Goal: Transaction & Acquisition: Book appointment/travel/reservation

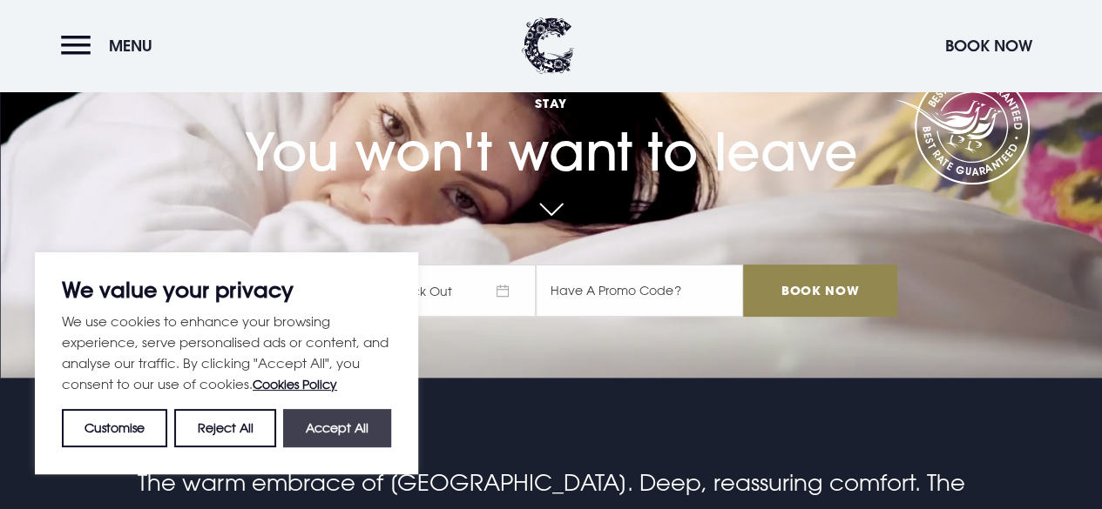
click at [359, 422] on button "Accept All" at bounding box center [337, 428] width 108 height 38
checkbox input "true"
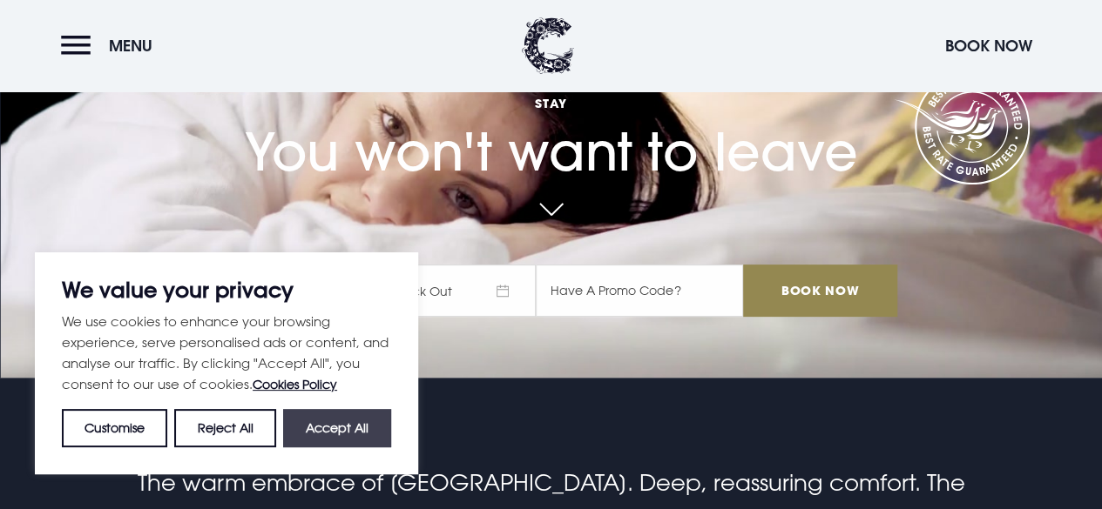
checkbox input "true"
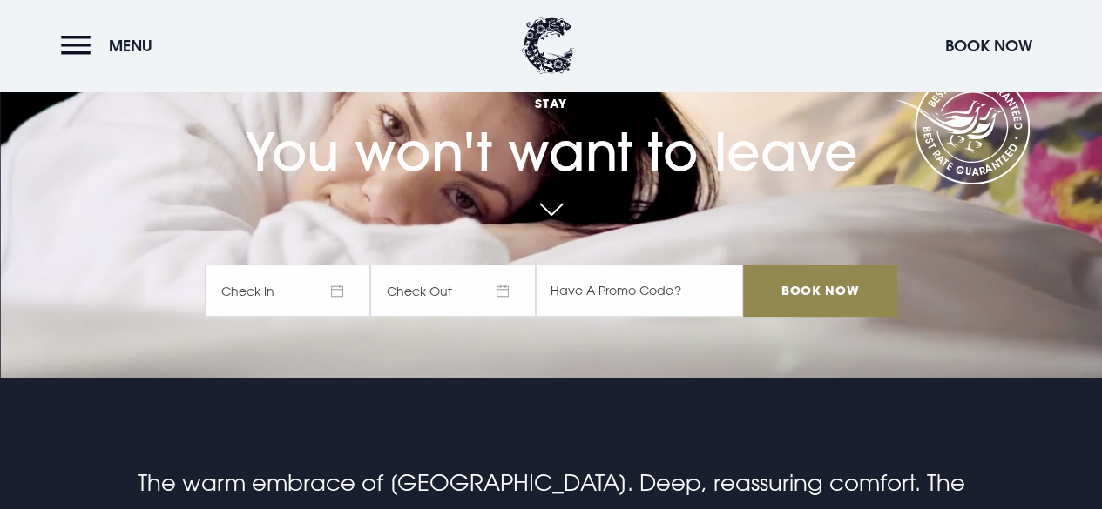
click at [322, 300] on span "Check In" at bounding box center [287, 291] width 165 height 52
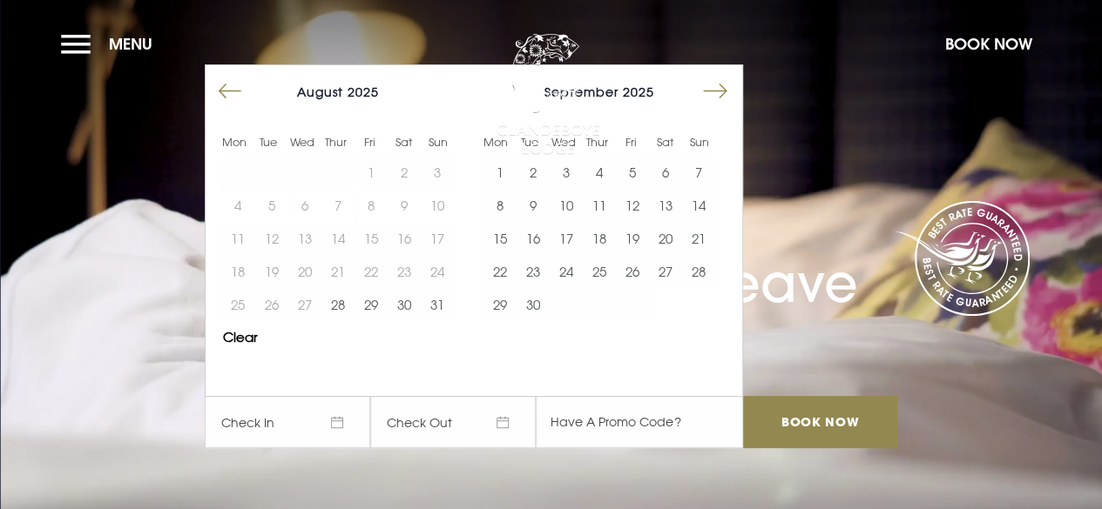
click at [730, 91] on button "Move forward to switch to the next month." at bounding box center [714, 91] width 33 height 33
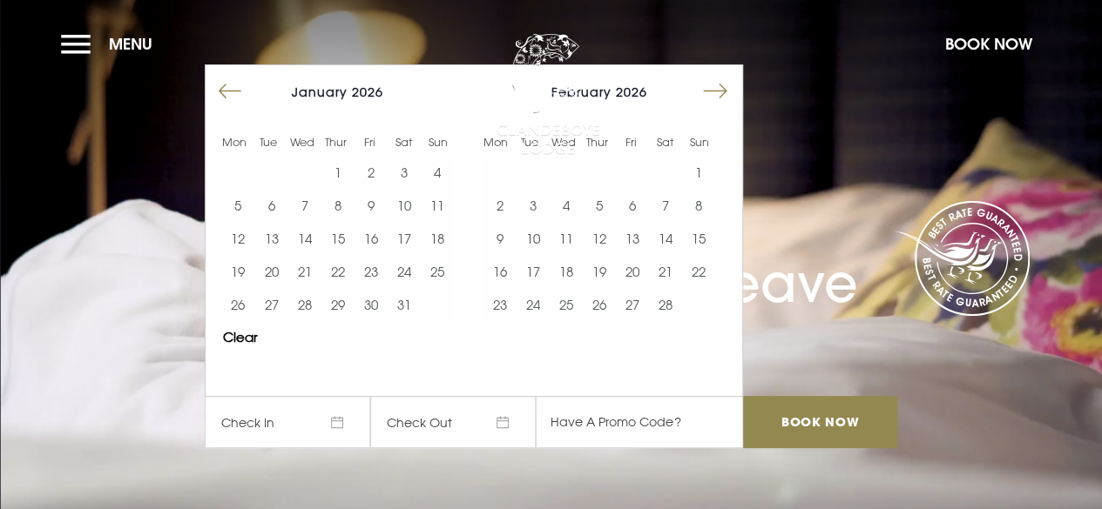
click at [730, 91] on button "Move forward to switch to the next month." at bounding box center [714, 91] width 33 height 33
click at [673, 274] on button "21" at bounding box center [665, 271] width 33 height 33
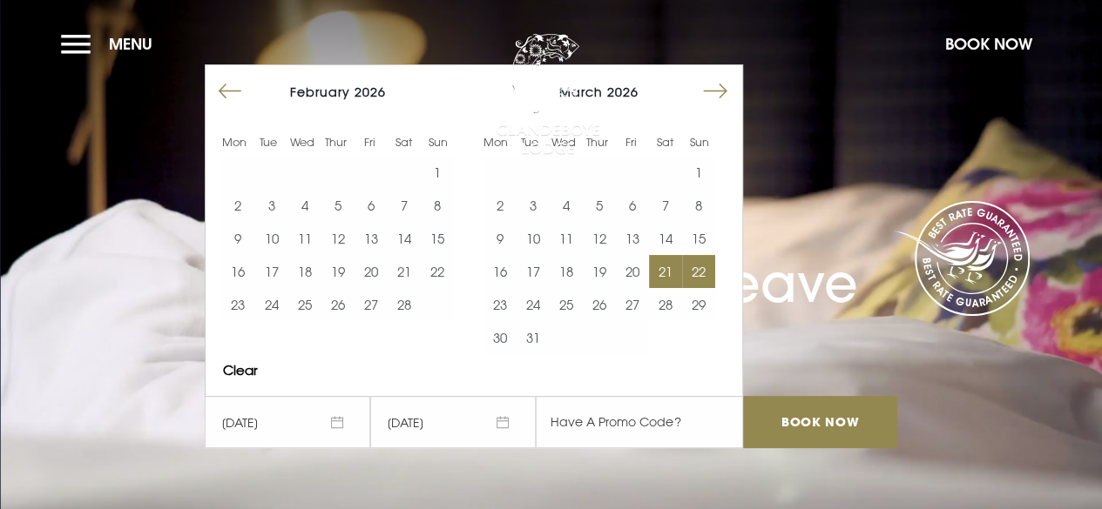
click at [704, 267] on button "22" at bounding box center [698, 271] width 33 height 33
click at [731, 91] on button "Move forward to switch to the next month." at bounding box center [714, 91] width 33 height 33
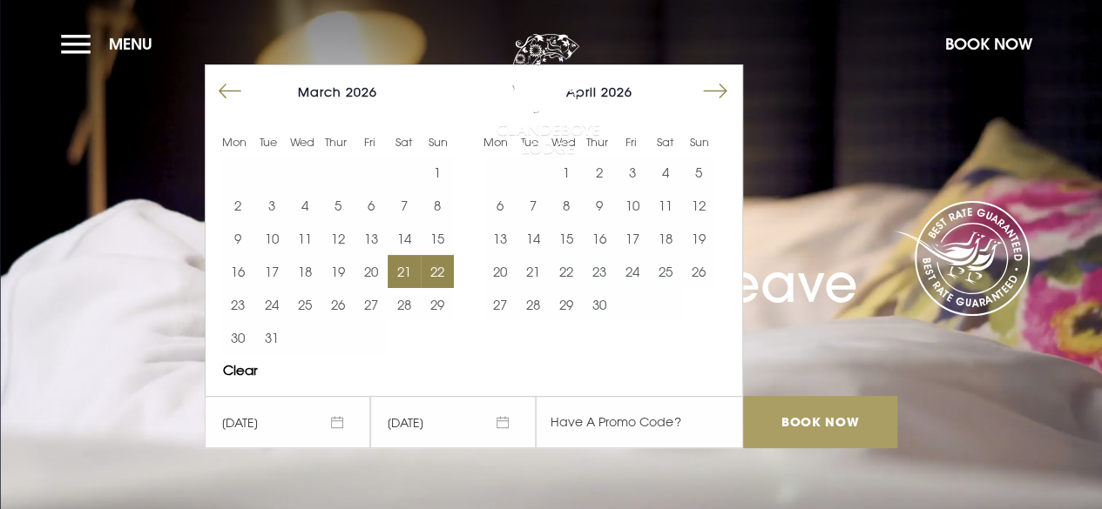
click at [838, 418] on input "Book Now" at bounding box center [819, 422] width 153 height 52
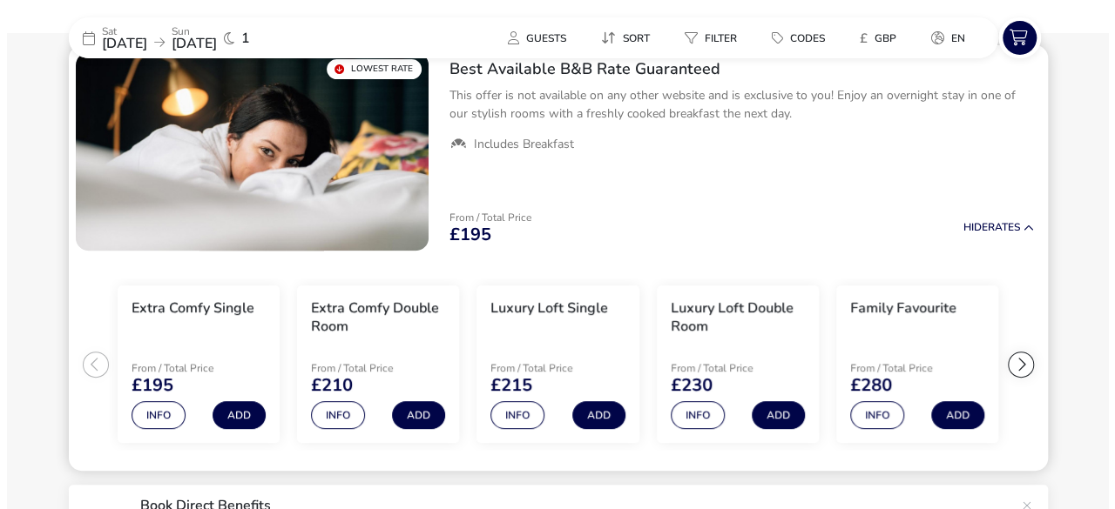
scroll to position [192, 0]
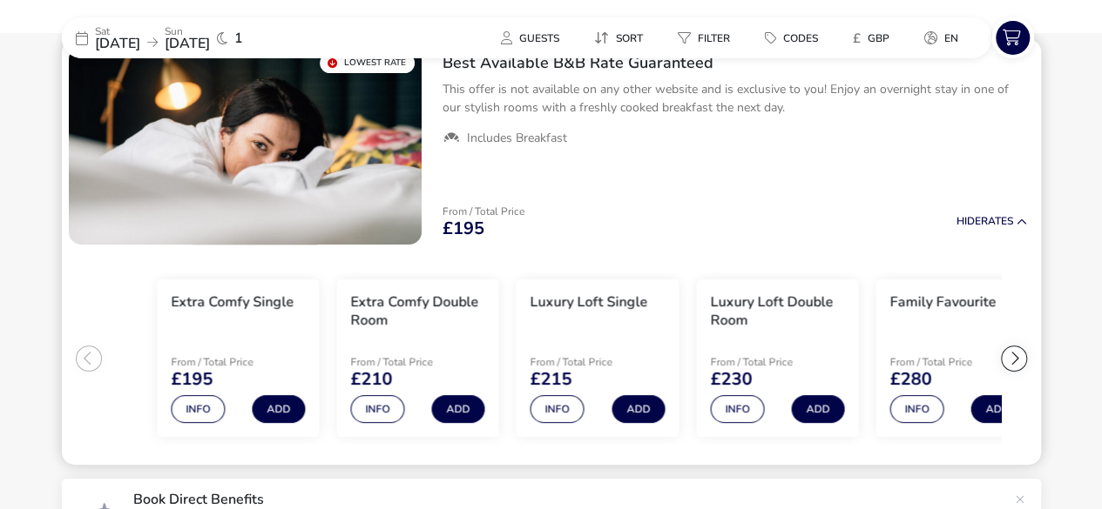
click at [231, 301] on h3 "Extra Comfy Single" at bounding box center [232, 302] width 123 height 18
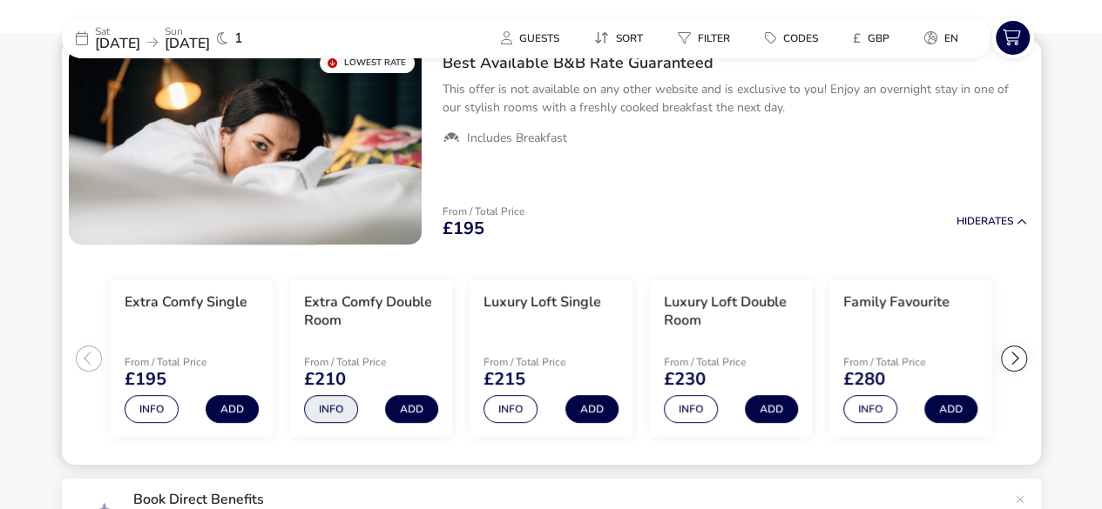
click at [325, 407] on button "Info" at bounding box center [331, 409] width 54 height 28
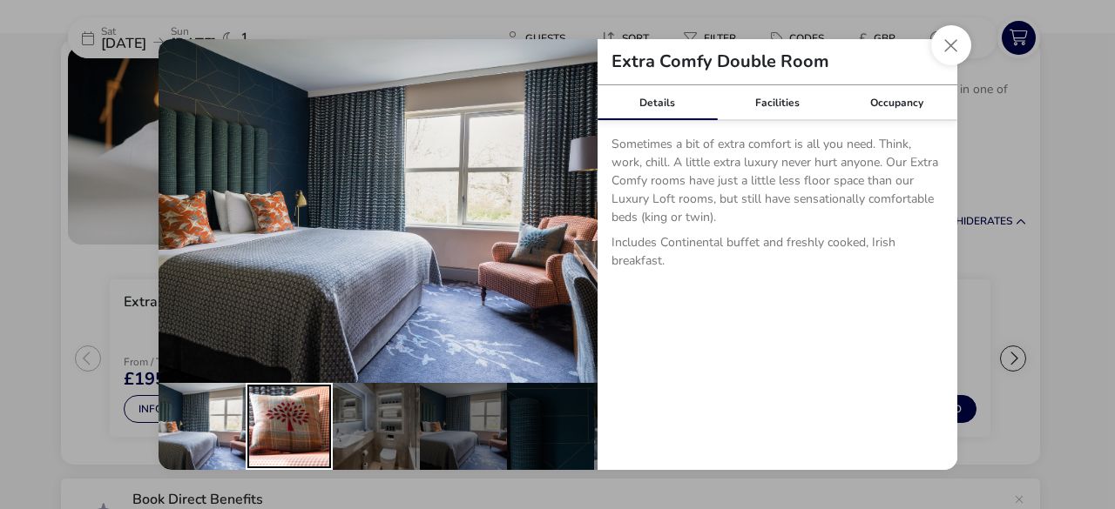
click at [300, 417] on div "details" at bounding box center [289, 426] width 87 height 87
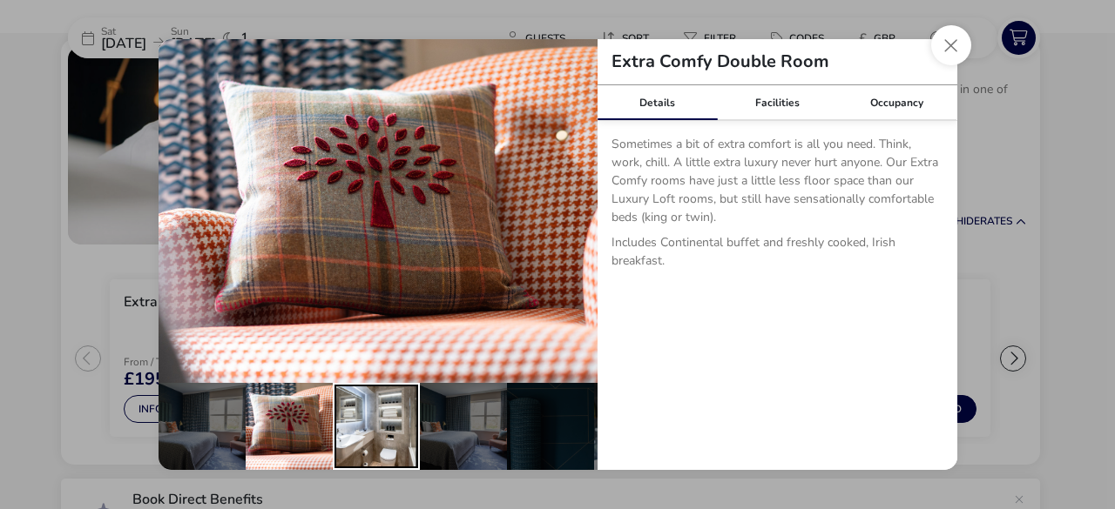
click at [380, 418] on div "details" at bounding box center [376, 426] width 87 height 87
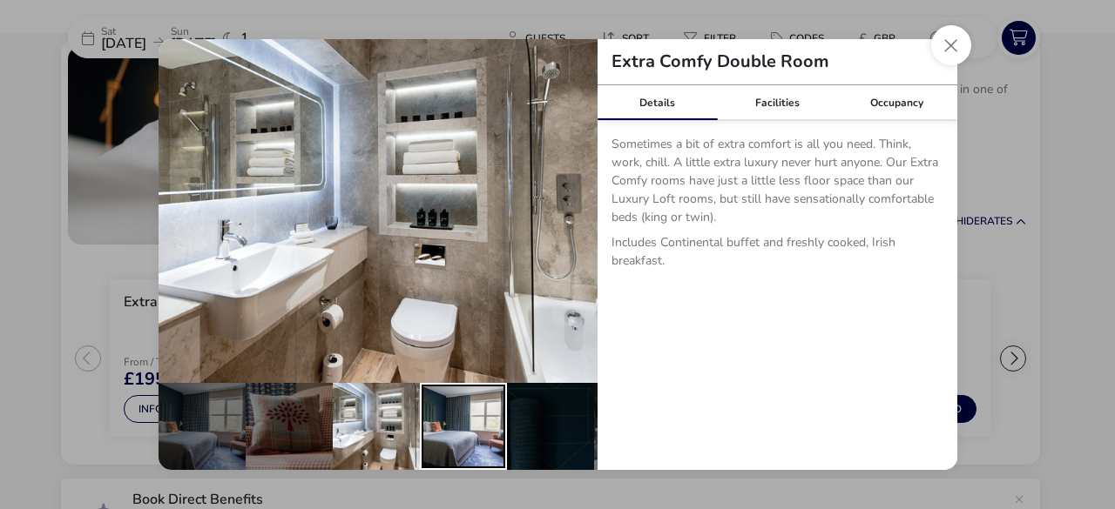
click at [478, 422] on div "details" at bounding box center [463, 426] width 87 height 87
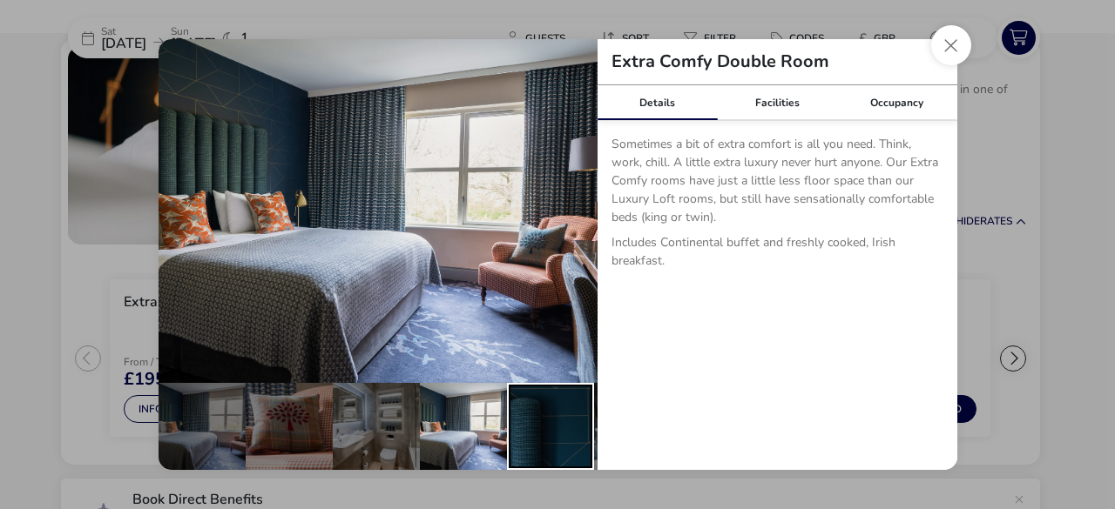
click at [583, 412] on div "details" at bounding box center [550, 426] width 87 height 87
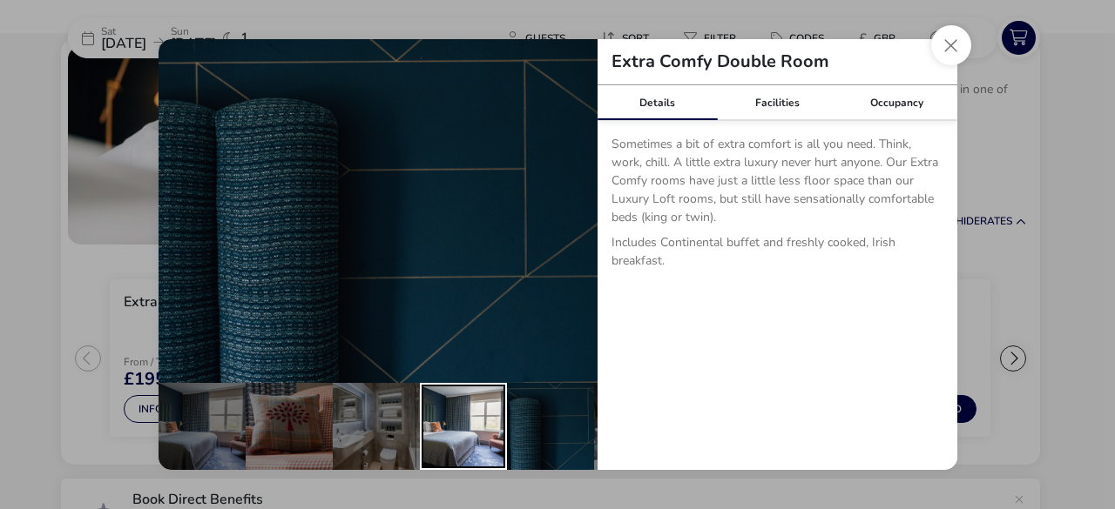
click at [457, 394] on div "details" at bounding box center [463, 426] width 87 height 87
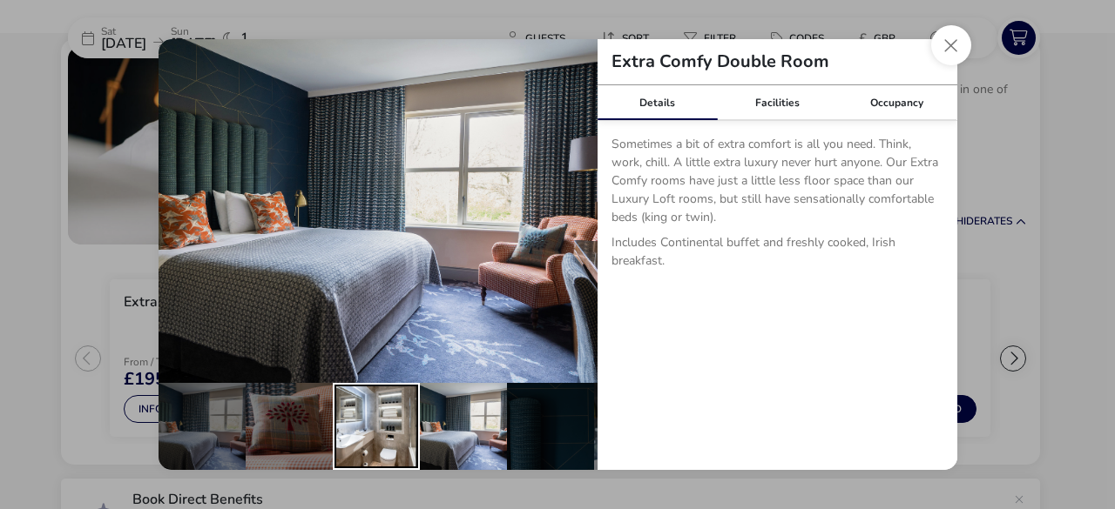
click at [384, 415] on div "details" at bounding box center [376, 426] width 87 height 87
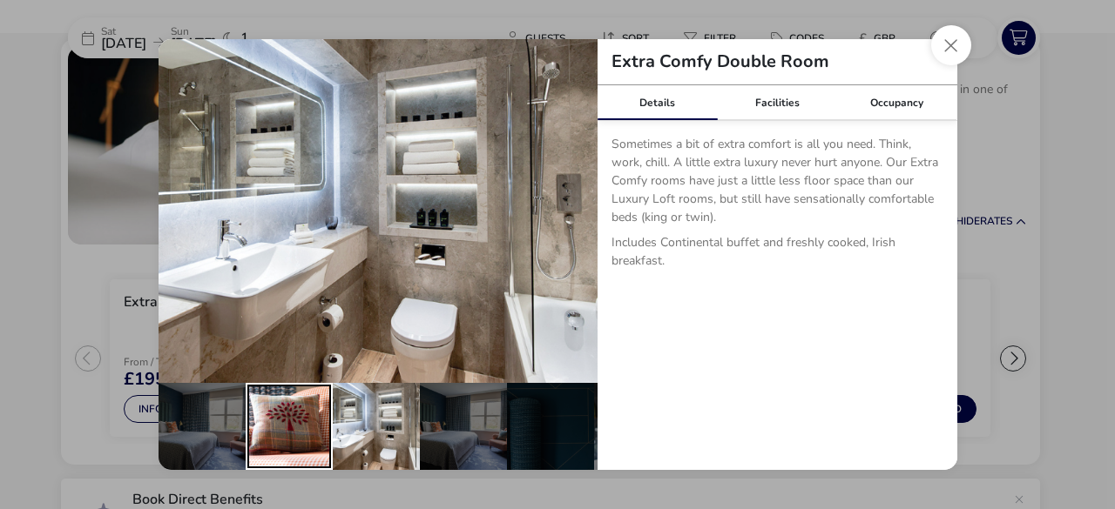
click at [300, 416] on div "details" at bounding box center [289, 426] width 87 height 87
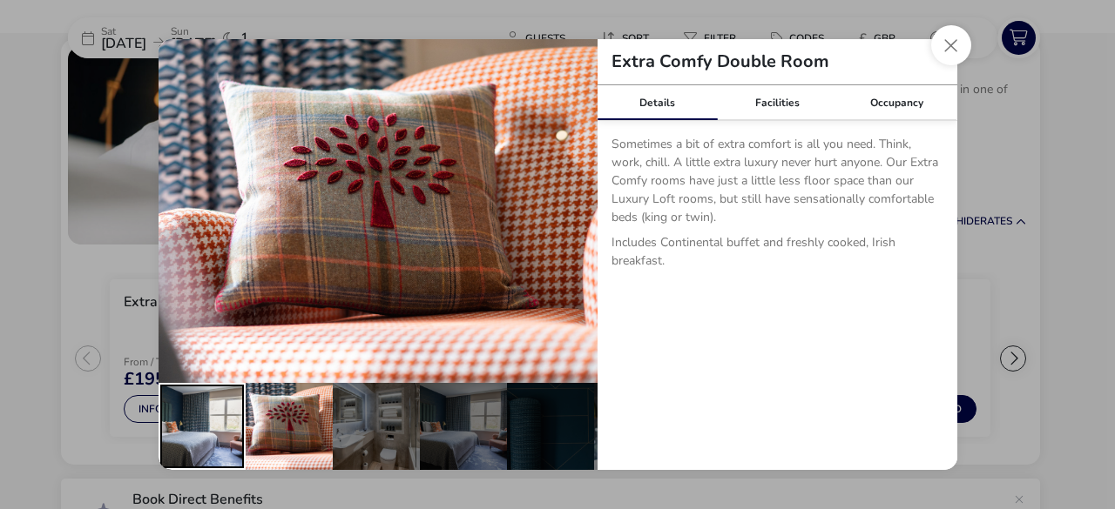
click at [211, 409] on div "details" at bounding box center [201, 426] width 87 height 87
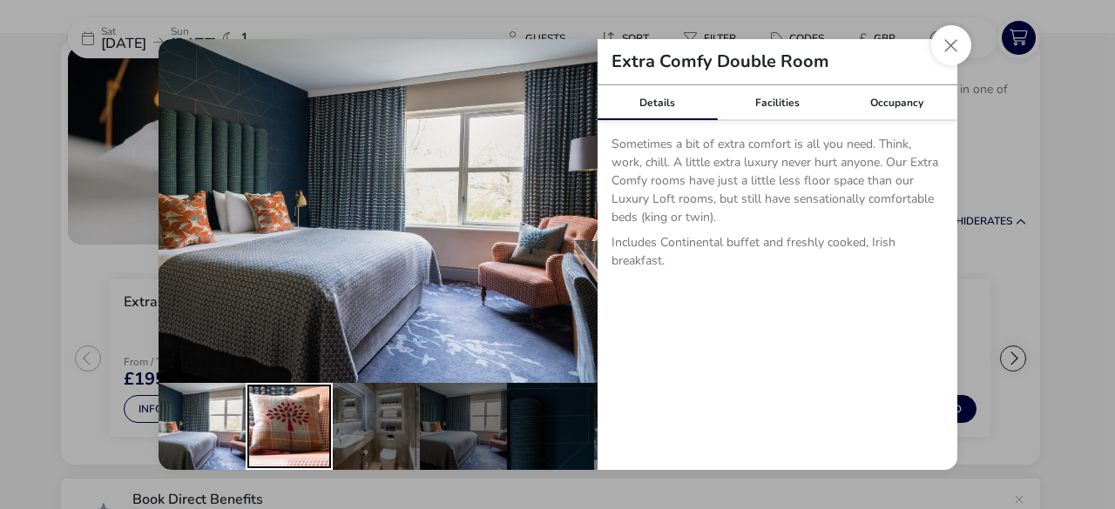
click at [318, 408] on div "details" at bounding box center [289, 426] width 87 height 87
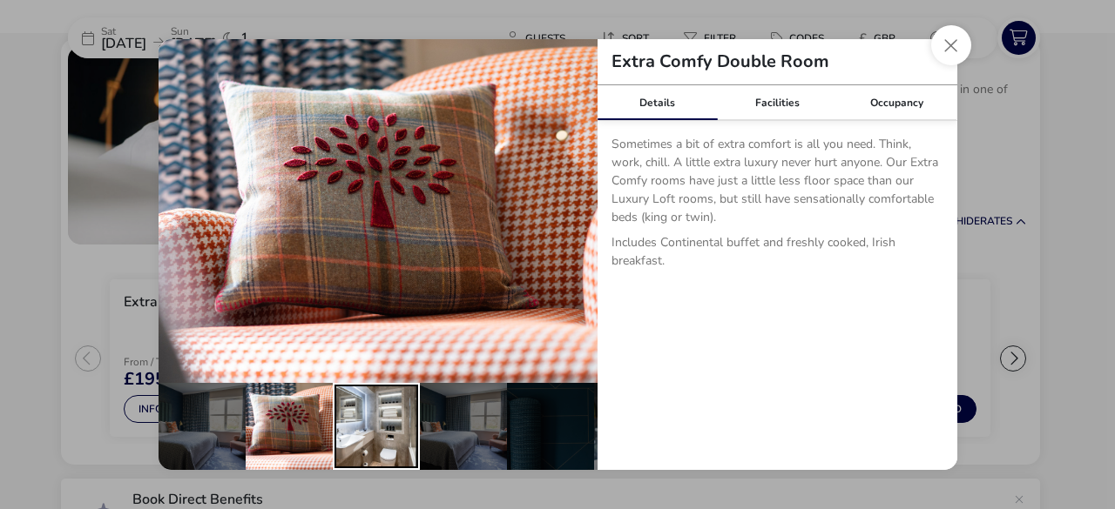
click at [406, 407] on div "details" at bounding box center [376, 426] width 87 height 87
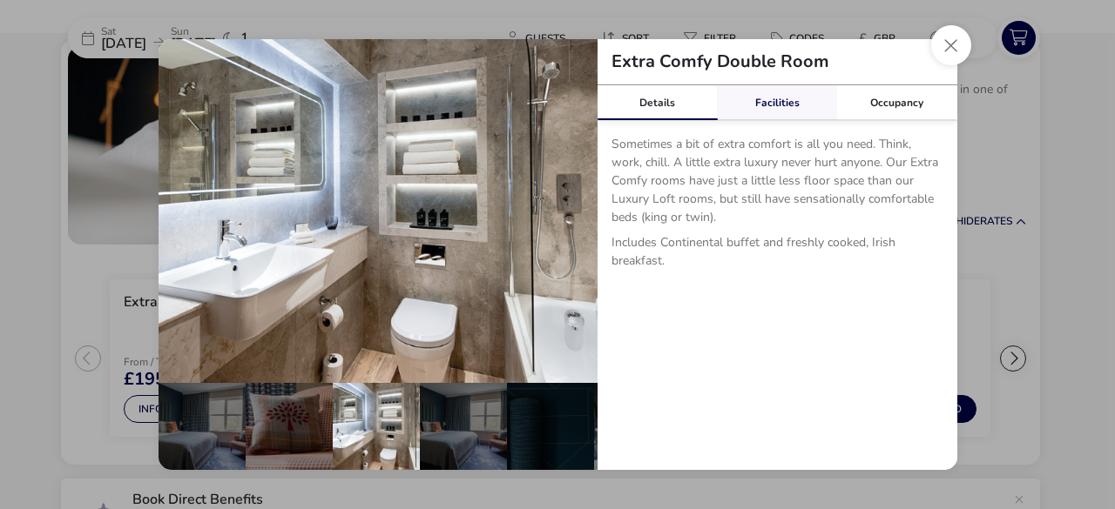
click at [782, 107] on link "Facilities" at bounding box center [777, 102] width 120 height 35
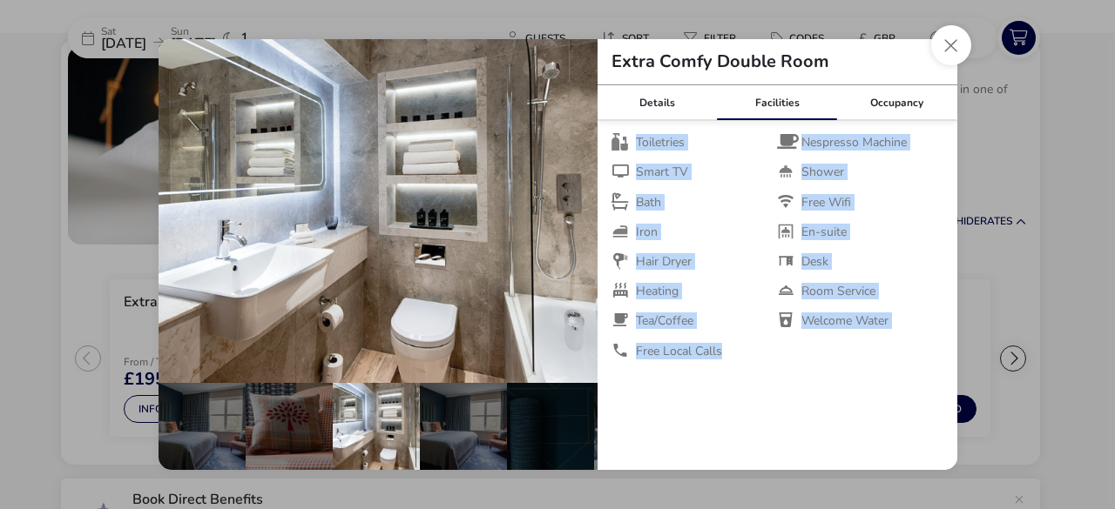
drag, startPoint x: 724, startPoint y: 359, endPoint x: 608, endPoint y: 156, distance: 234.1
click at [608, 156] on div "Toiletries Nespresso Machine Smart TV Shower Bath Free Wifi Iron En-suite Hair …" at bounding box center [777, 247] width 360 height 253
click at [902, 323] on li "Welcome Water" at bounding box center [859, 321] width 165 height 16
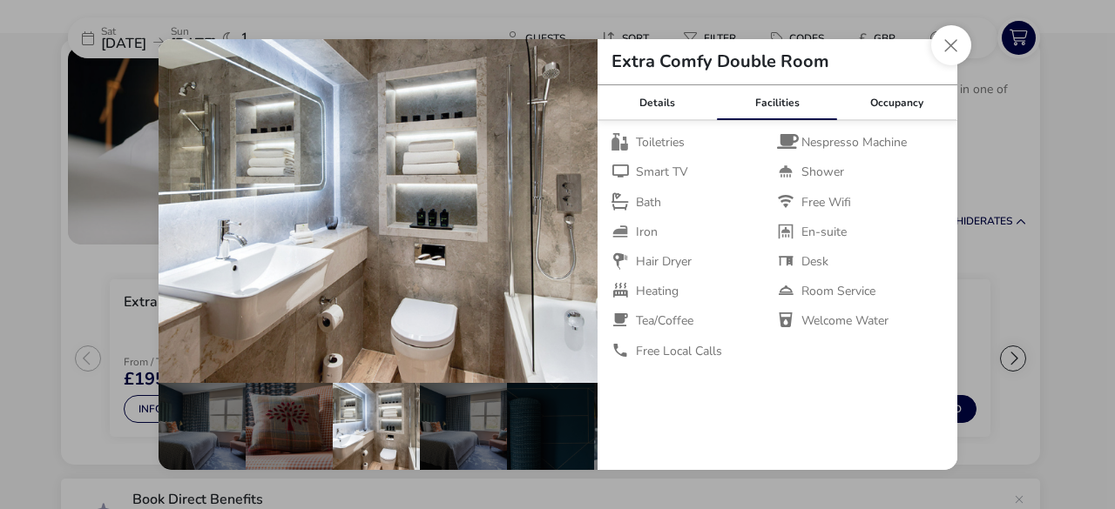
drag, startPoint x: 902, startPoint y: 323, endPoint x: 768, endPoint y: 252, distance: 151.9
drag, startPoint x: 768, startPoint y: 252, endPoint x: 718, endPoint y: 387, distance: 144.9
click at [718, 387] on div "Details Facilities Occupancy Sometimes a bit of extra comfort is all you need. …" at bounding box center [777, 277] width 360 height 385
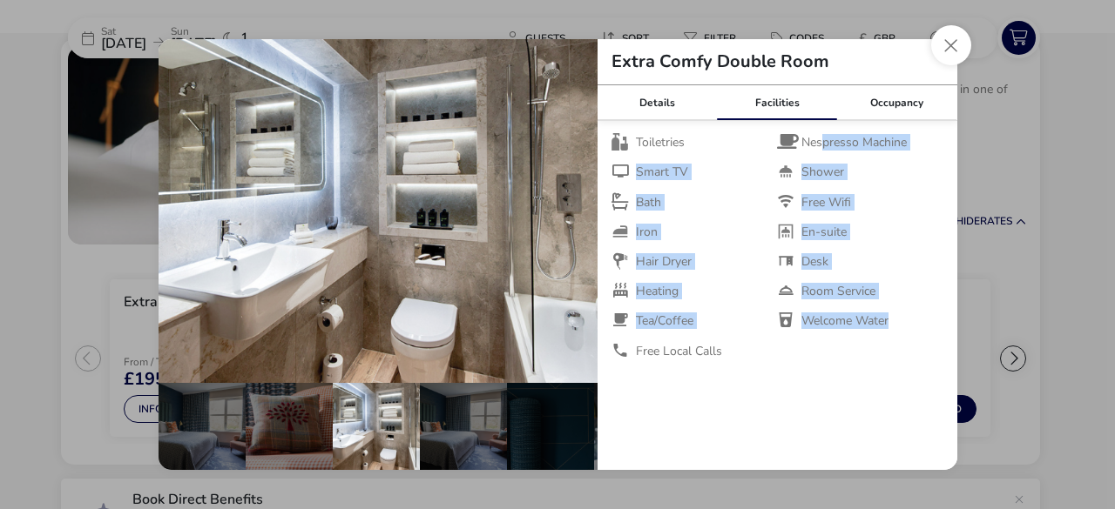
drag, startPoint x: 825, startPoint y: 138, endPoint x: 907, endPoint y: 372, distance: 248.4
click at [907, 372] on div "Toiletries Nespresso Machine Smart TV Shower Bath Free Wifi Iron En-suite Hair …" at bounding box center [777, 247] width 360 height 253
click at [879, 107] on link "Occupancy" at bounding box center [897, 102] width 120 height 35
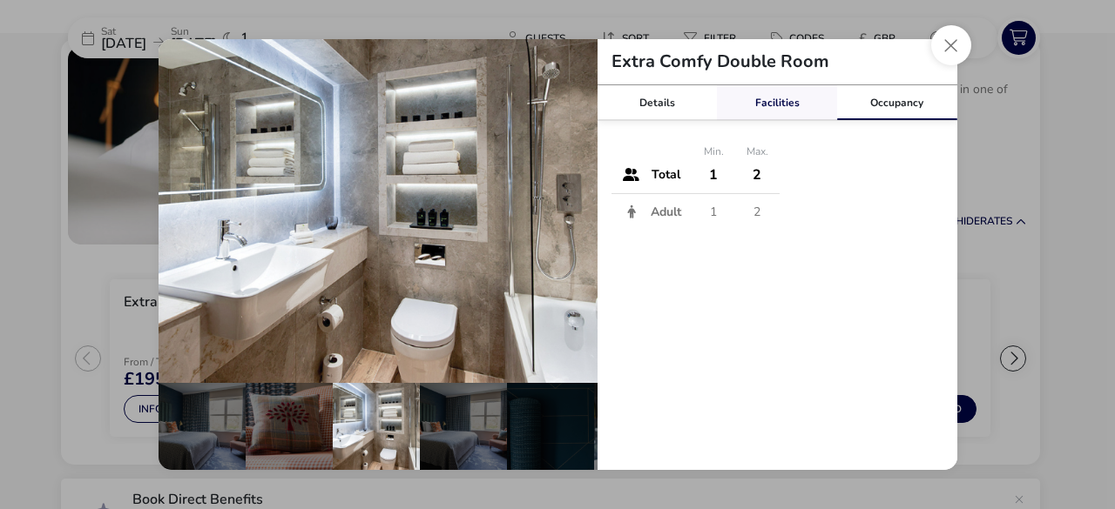
click at [801, 107] on link "Facilities" at bounding box center [777, 102] width 120 height 35
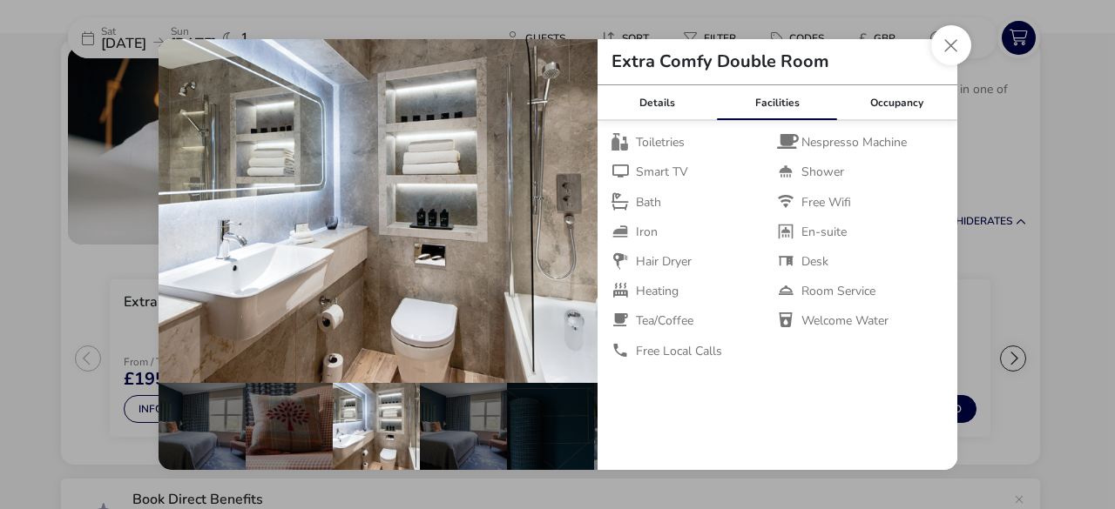
click at [724, 341] on ul "Toiletries Nespresso Machine Smart TV Shower Bath Free Wifi Iron En-suite Hair …" at bounding box center [777, 247] width 332 height 225
drag, startPoint x: 635, startPoint y: 144, endPoint x: 725, endPoint y: 172, distance: 94.8
click at [725, 172] on ul "Toiletries Nespresso Machine Smart TV Shower Bath Free Wifi Iron En-suite Hair …" at bounding box center [777, 247] width 332 height 225
click at [716, 238] on li "Iron" at bounding box center [693, 233] width 165 height 16
click at [943, 48] on button "Close dialog" at bounding box center [951, 45] width 40 height 40
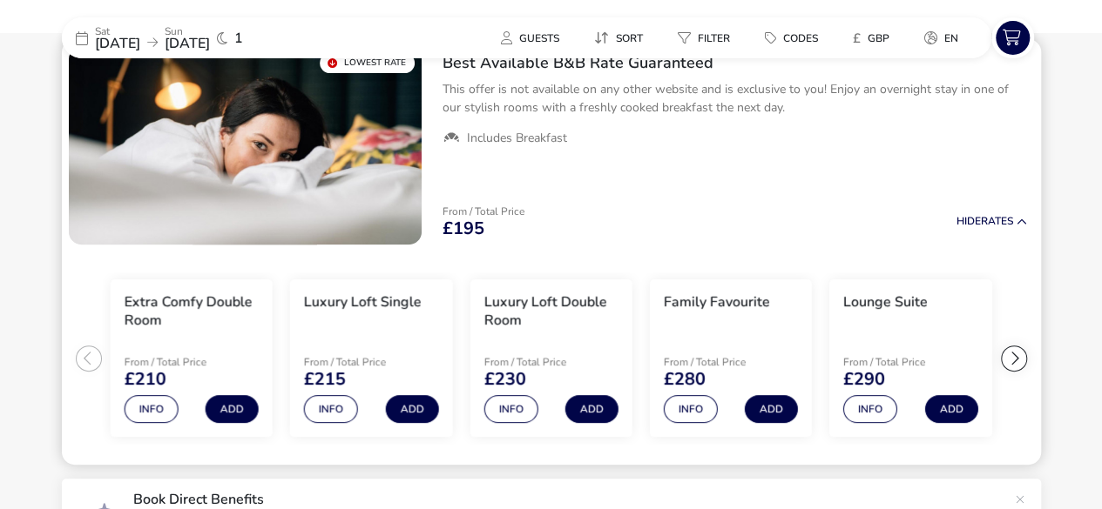
click at [1023, 363] on div at bounding box center [1014, 359] width 26 height 26
click at [89, 352] on div at bounding box center [89, 359] width 26 height 26
click at [1015, 361] on div at bounding box center [1014, 359] width 26 height 26
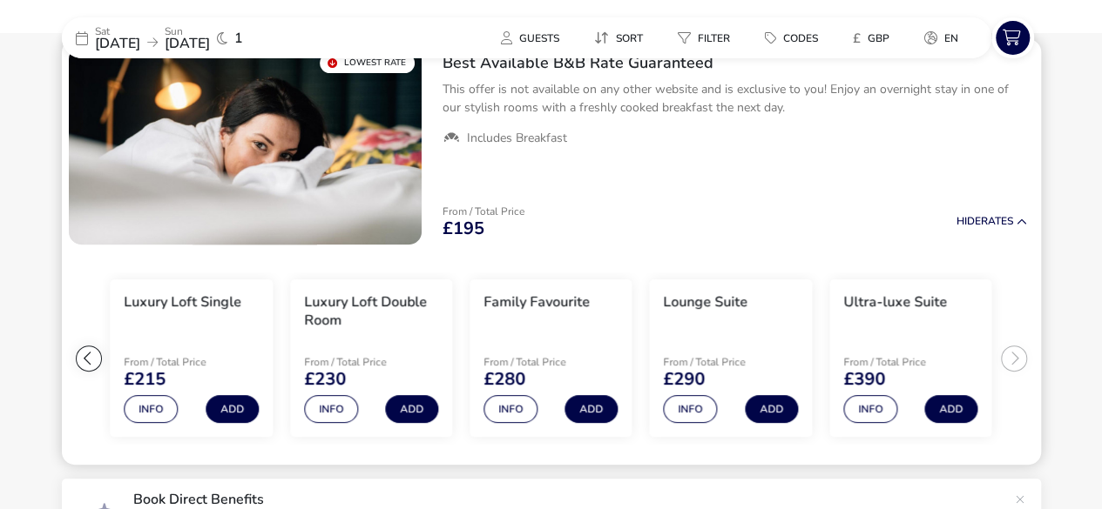
click at [85, 357] on div at bounding box center [89, 359] width 26 height 26
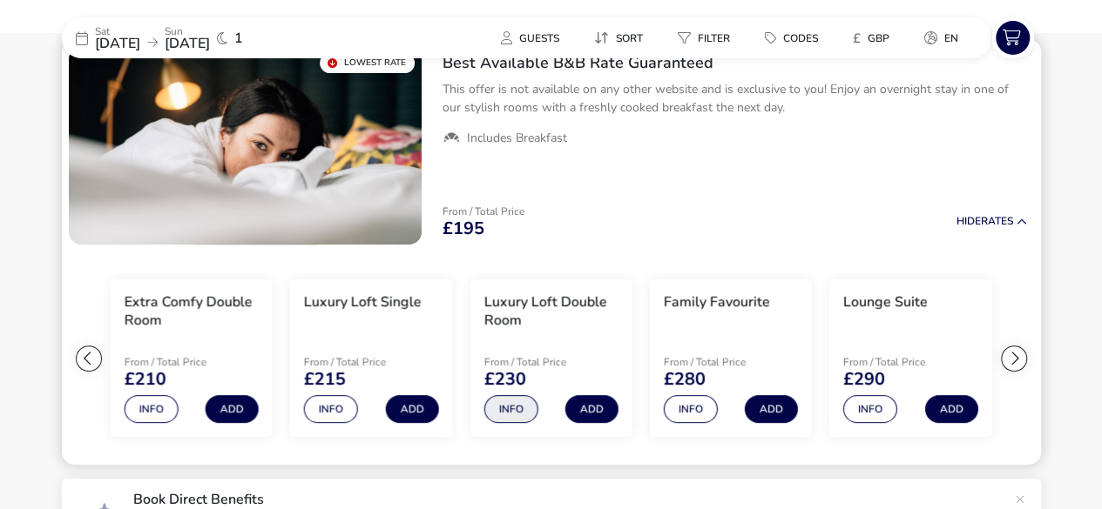
click at [521, 412] on button "Info" at bounding box center [510, 409] width 54 height 28
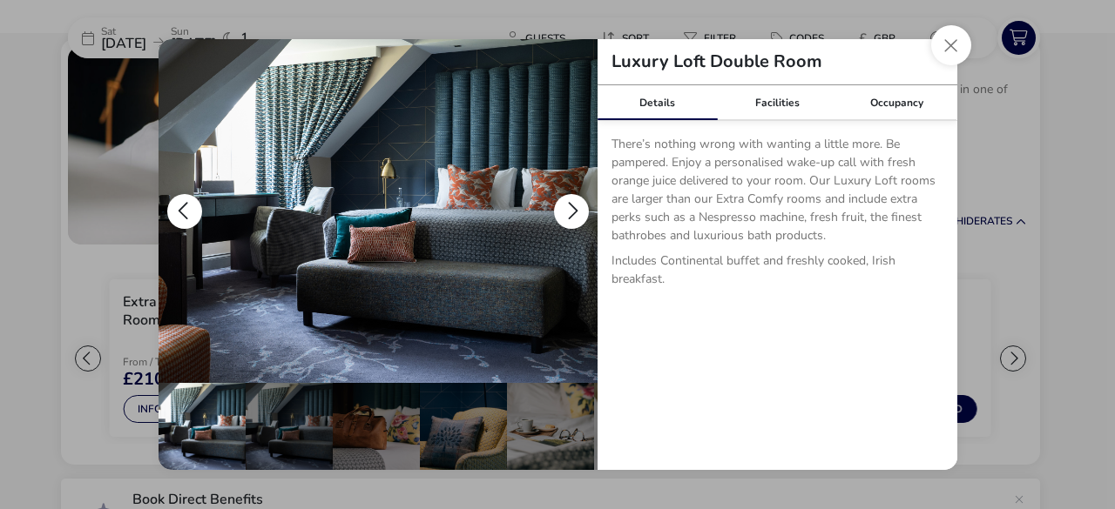
click at [582, 226] on img "details" at bounding box center [377, 211] width 439 height 344
click at [572, 206] on button "details" at bounding box center [571, 211] width 35 height 35
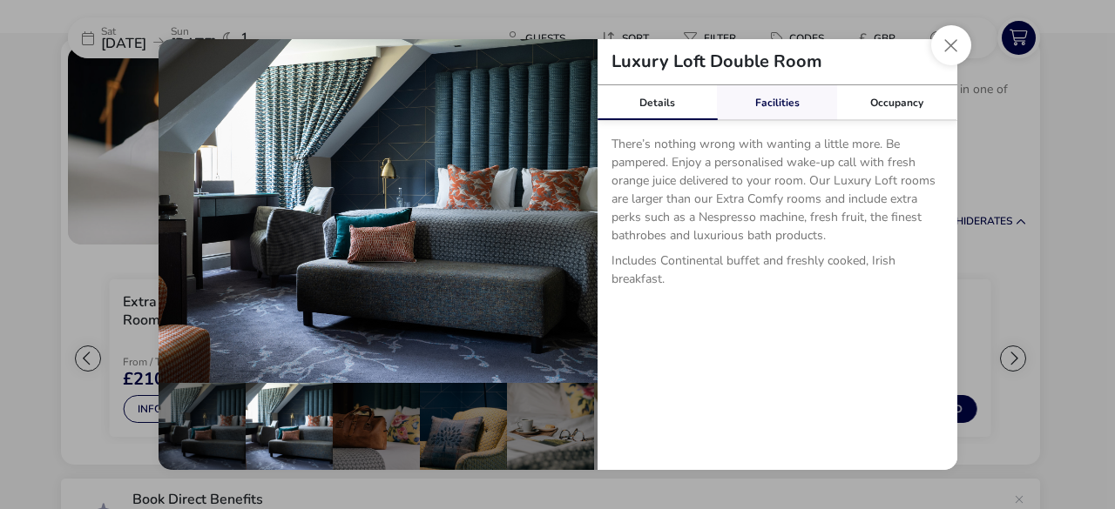
click at [763, 95] on link "Facilities" at bounding box center [777, 102] width 120 height 35
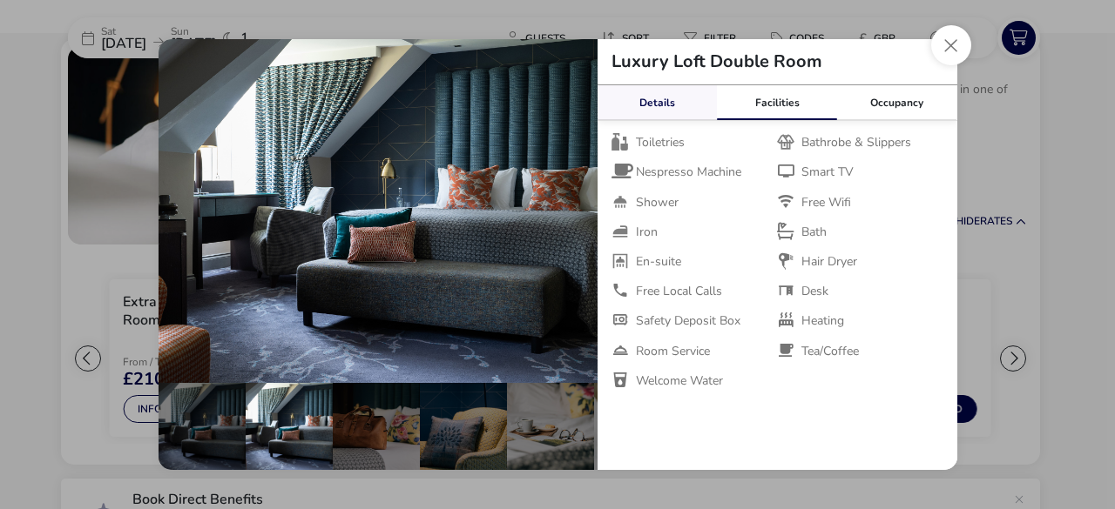
click at [689, 104] on link "Details" at bounding box center [657, 102] width 120 height 35
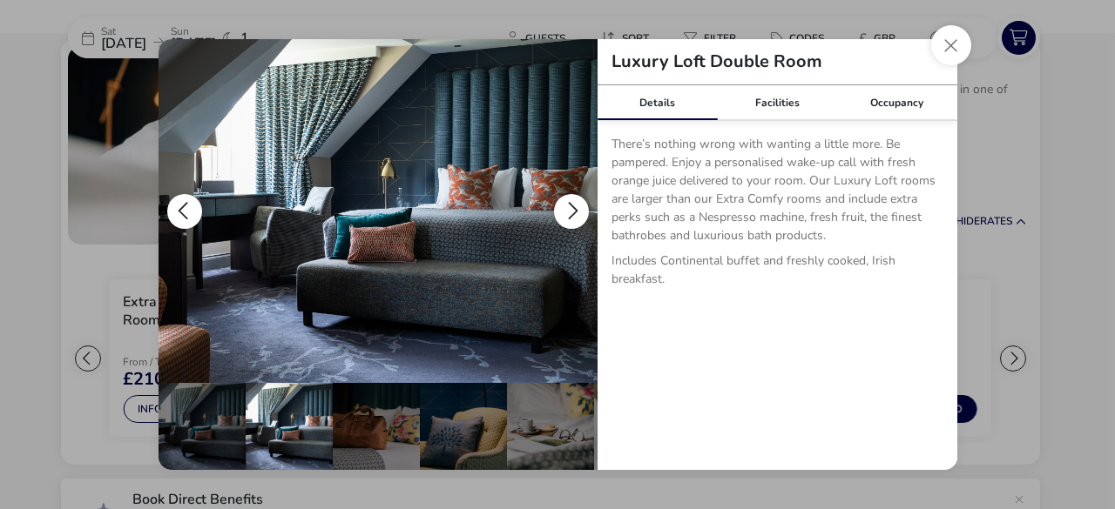
click at [565, 211] on button "details" at bounding box center [571, 211] width 35 height 35
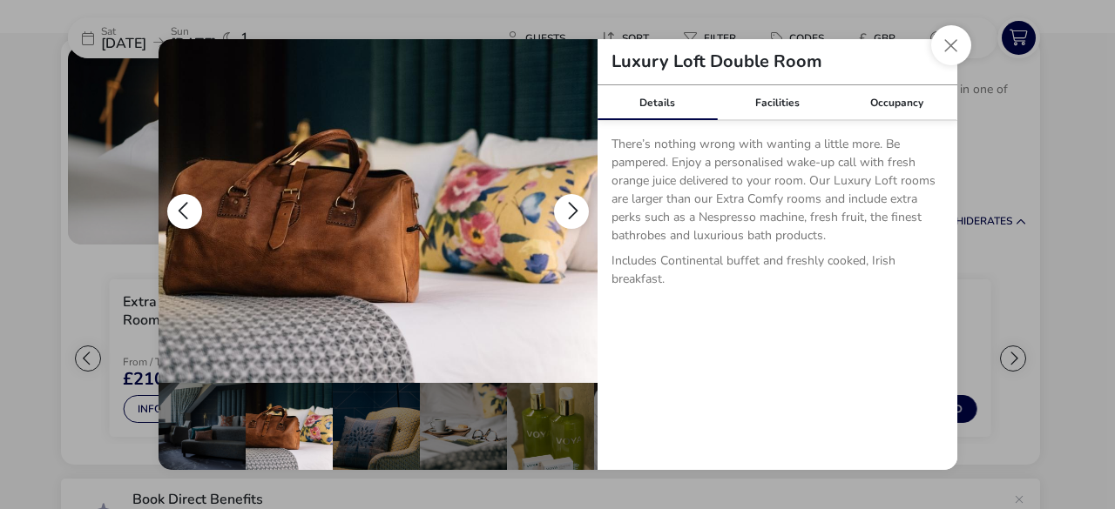
click at [565, 211] on button "details" at bounding box center [571, 211] width 35 height 35
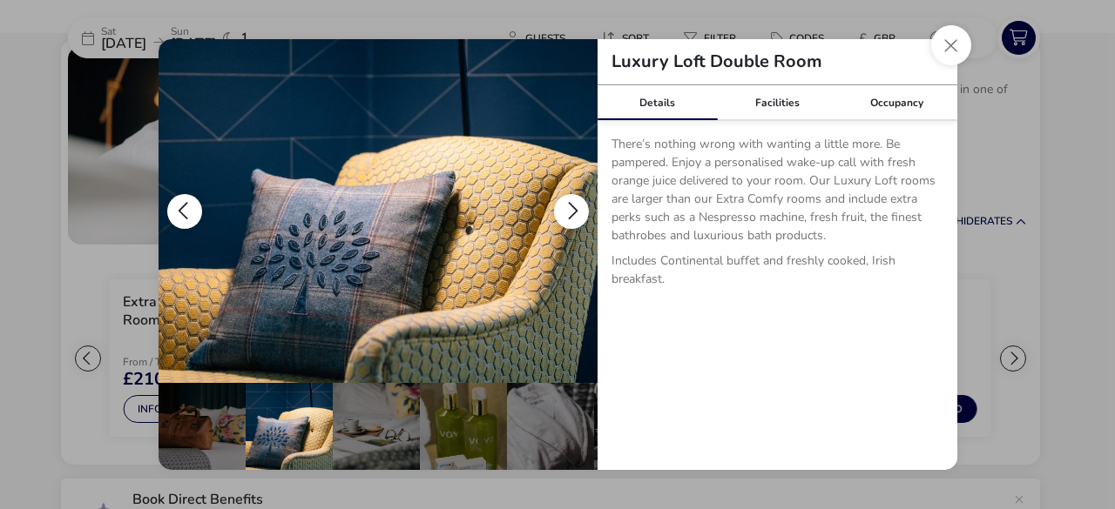
click at [565, 211] on button "details" at bounding box center [571, 211] width 35 height 35
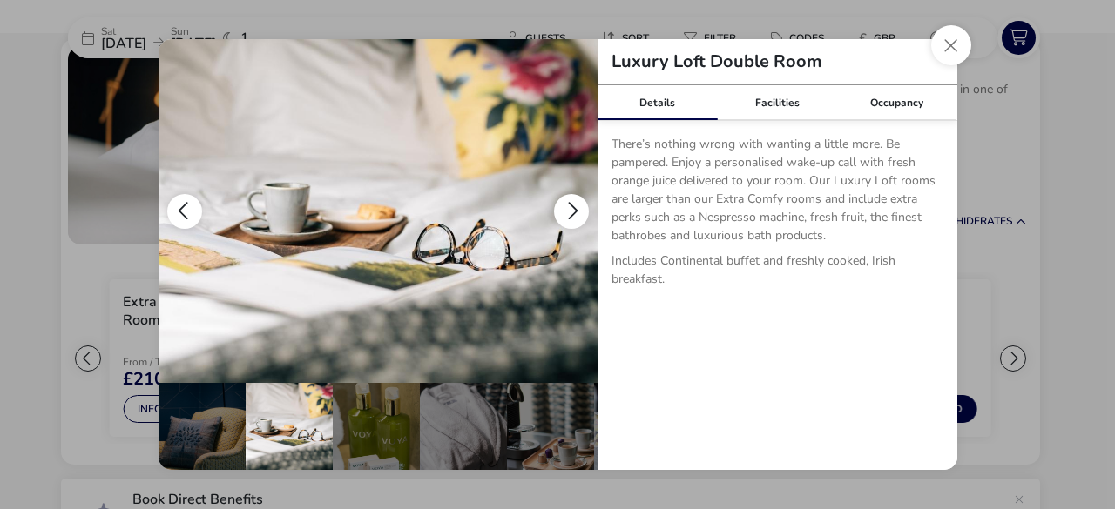
click at [565, 211] on button "details" at bounding box center [571, 211] width 35 height 35
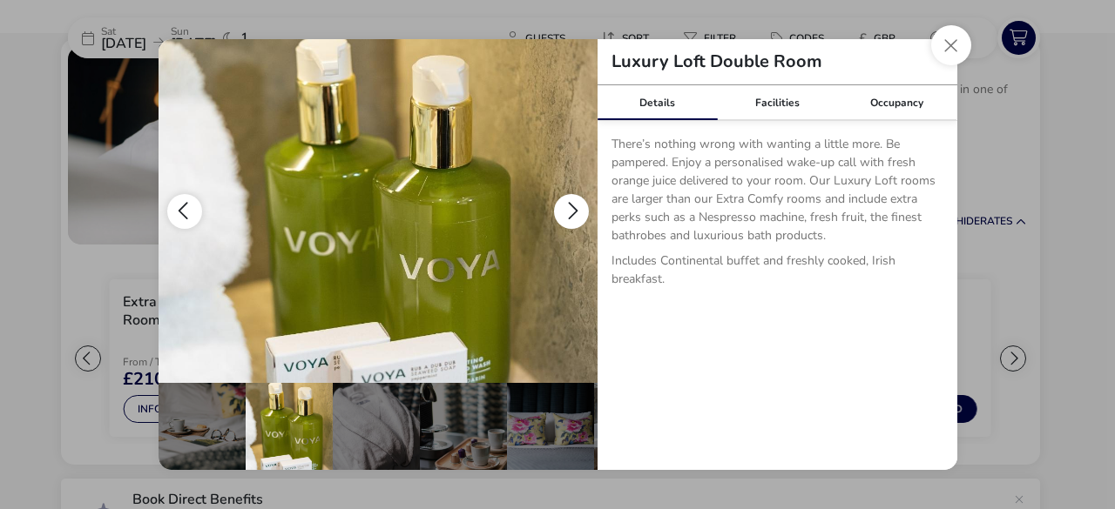
click at [565, 211] on button "details" at bounding box center [571, 211] width 35 height 35
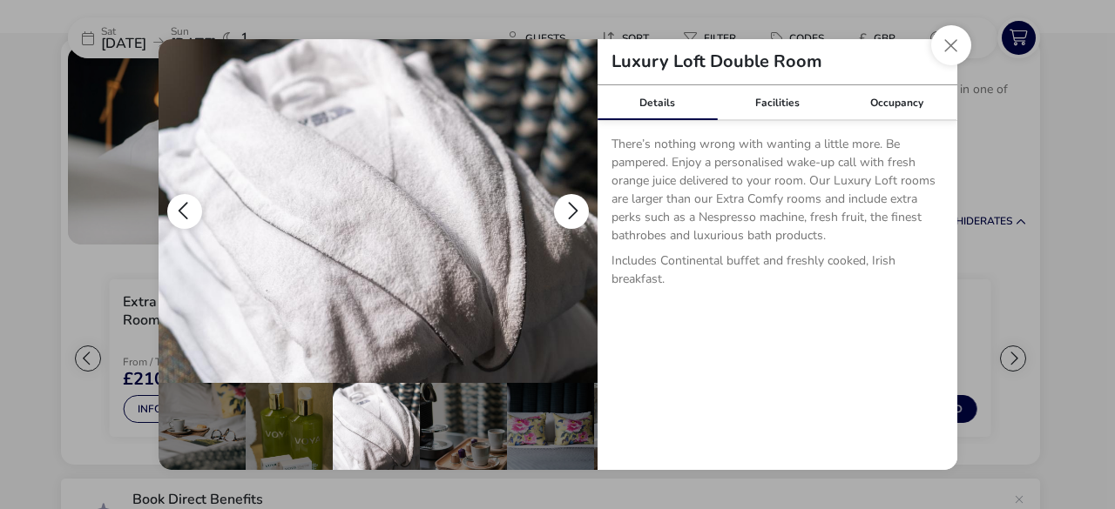
scroll to position [0, 431]
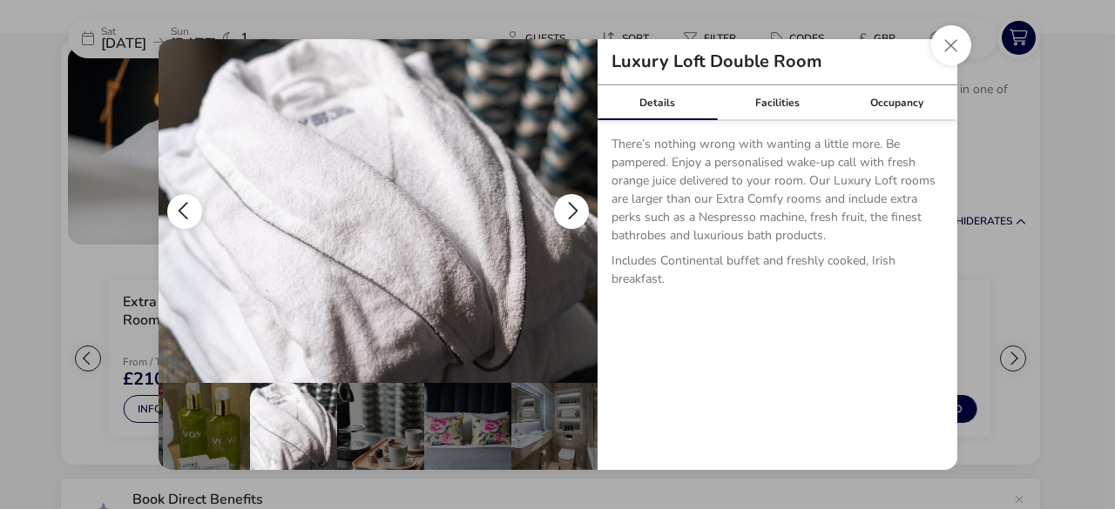
click at [565, 211] on button "details" at bounding box center [571, 211] width 35 height 35
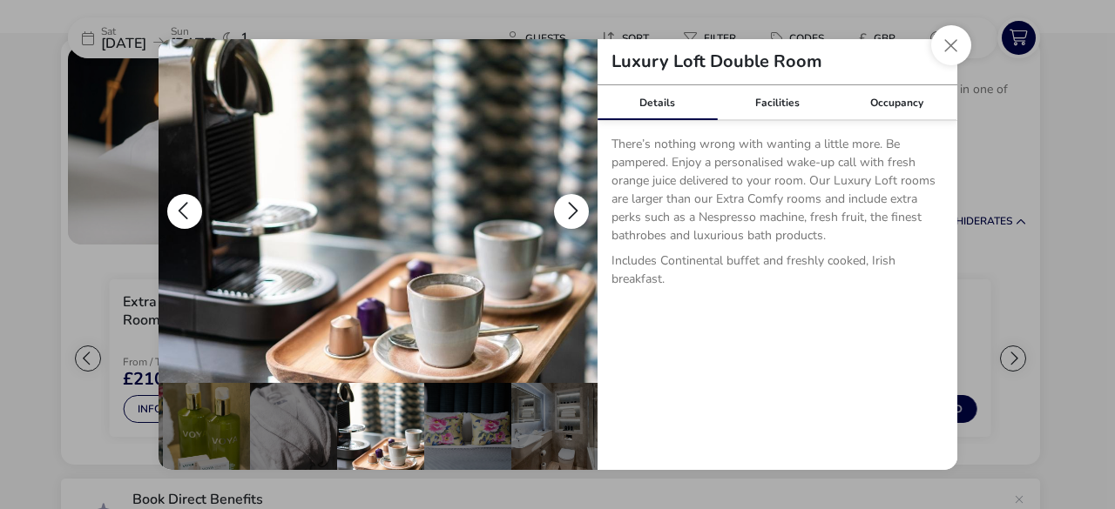
click at [565, 211] on button "details" at bounding box center [571, 211] width 35 height 35
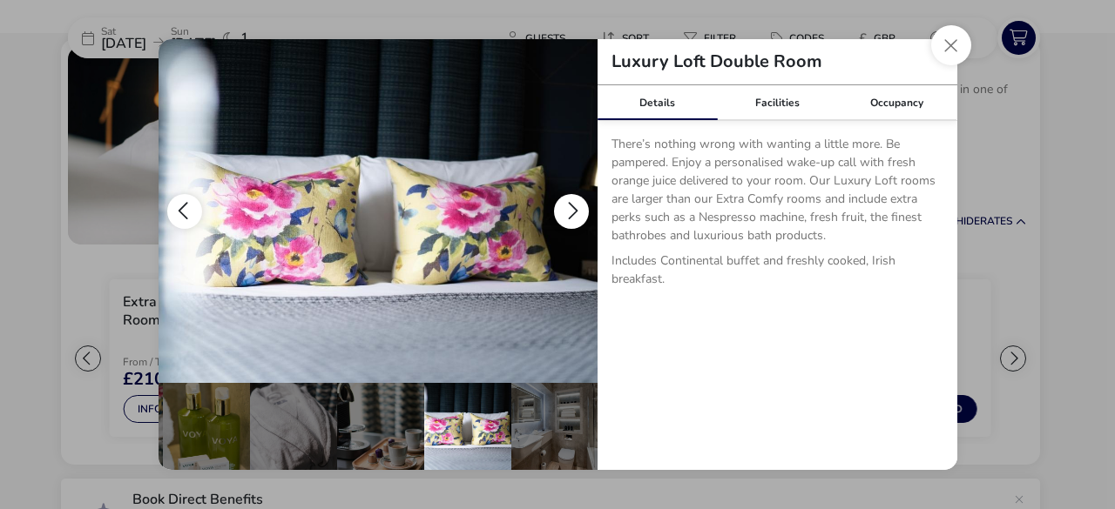
click at [199, 212] on button "details" at bounding box center [184, 211] width 35 height 35
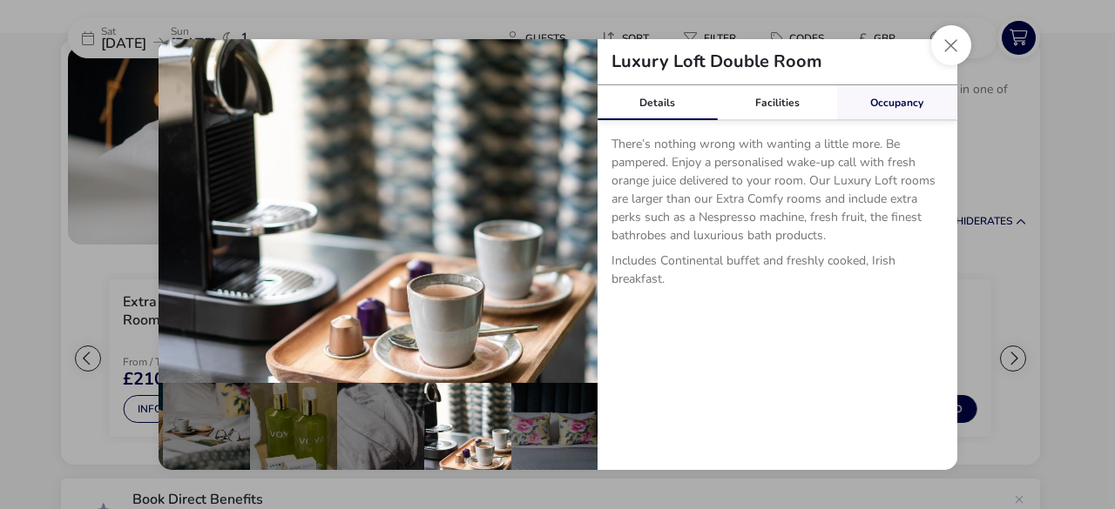
click at [908, 118] on link "Occupancy" at bounding box center [897, 102] width 120 height 35
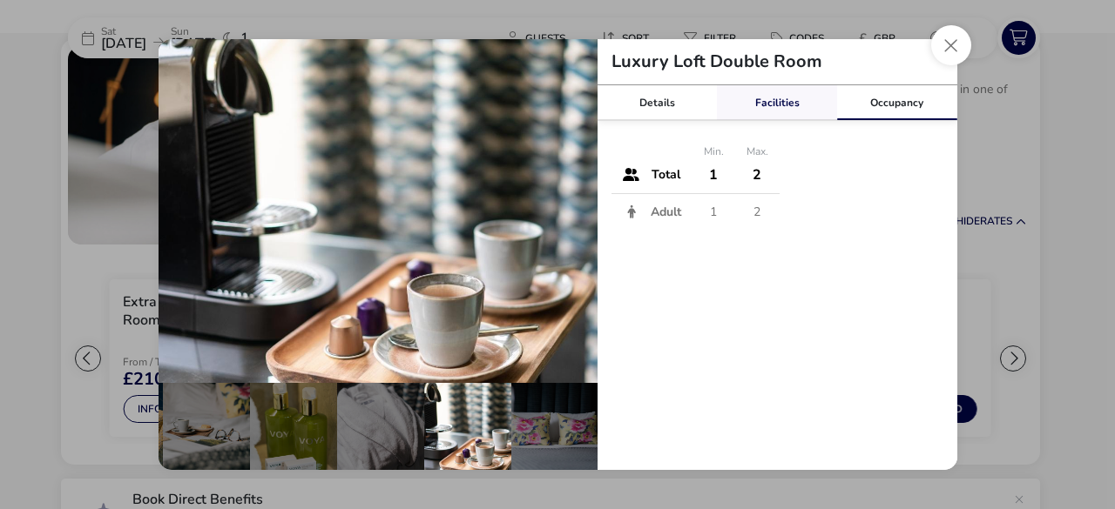
click at [801, 101] on link "Facilities" at bounding box center [777, 102] width 120 height 35
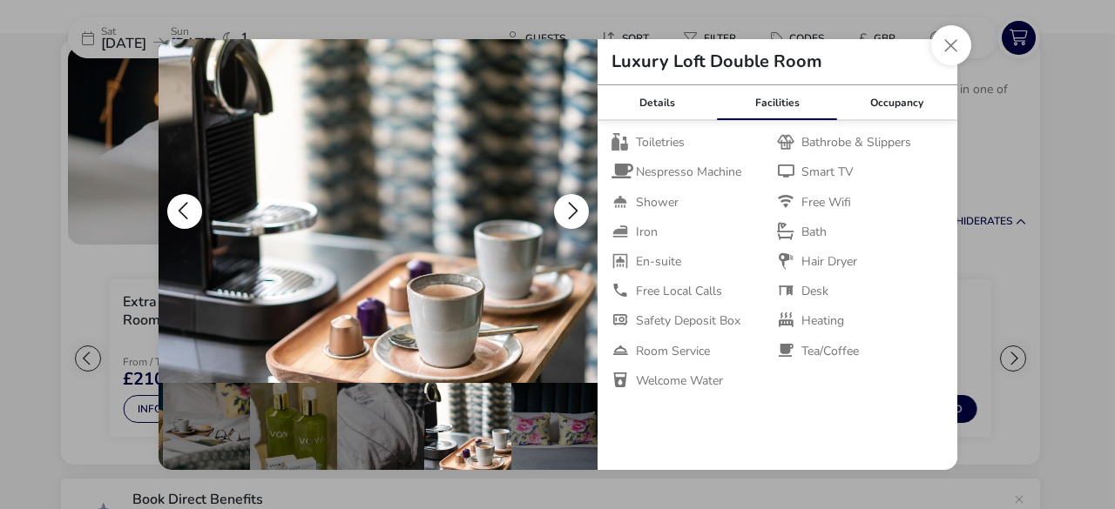
click at [574, 212] on button "details" at bounding box center [571, 211] width 35 height 35
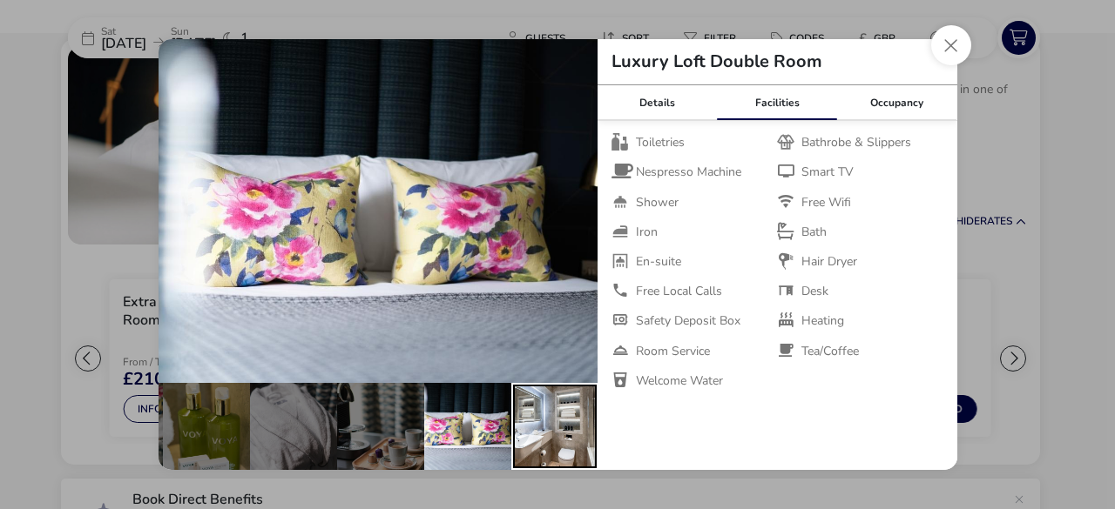
click at [575, 435] on div "details" at bounding box center [554, 426] width 87 height 87
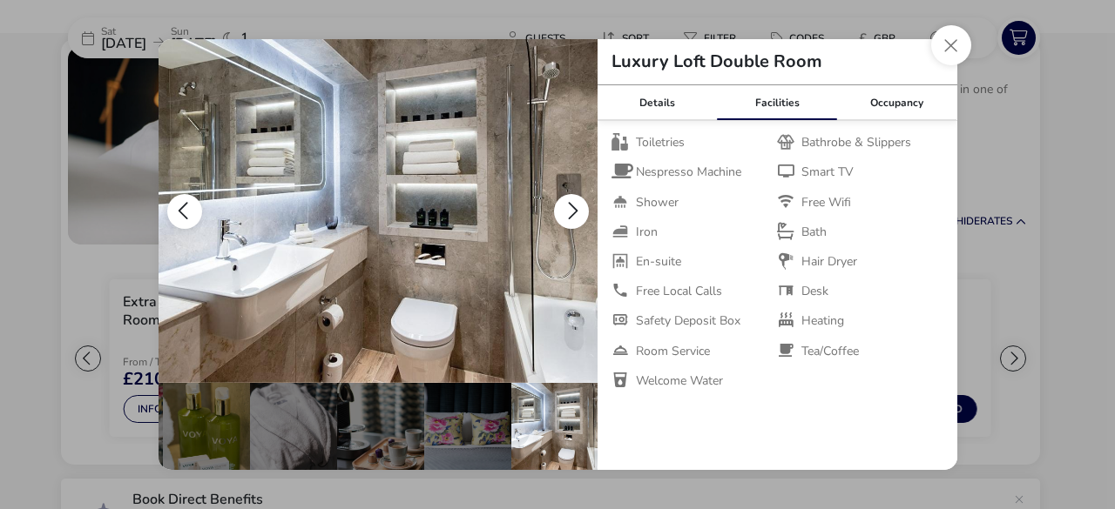
click at [575, 212] on button "details" at bounding box center [571, 211] width 35 height 35
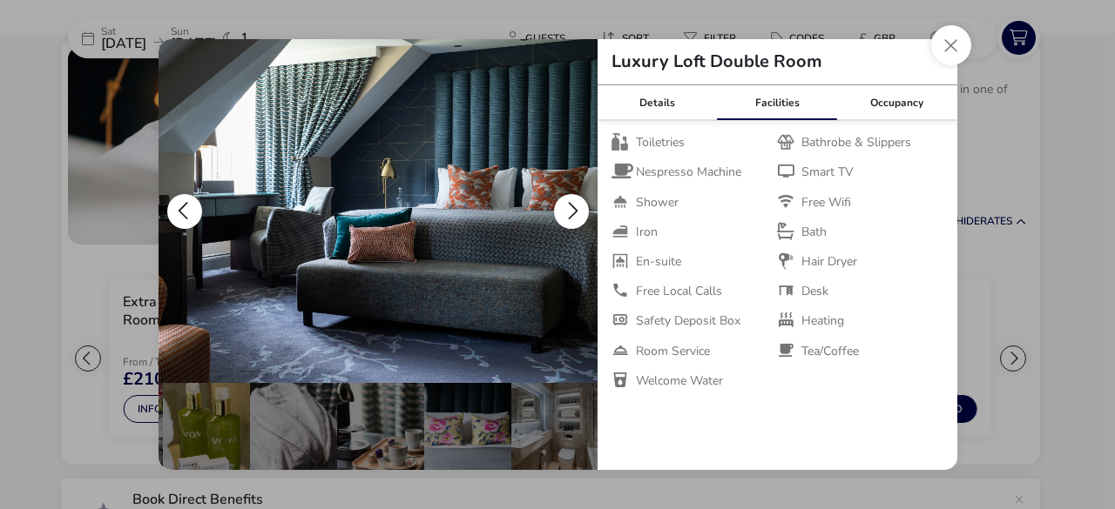
scroll to position [0, 0]
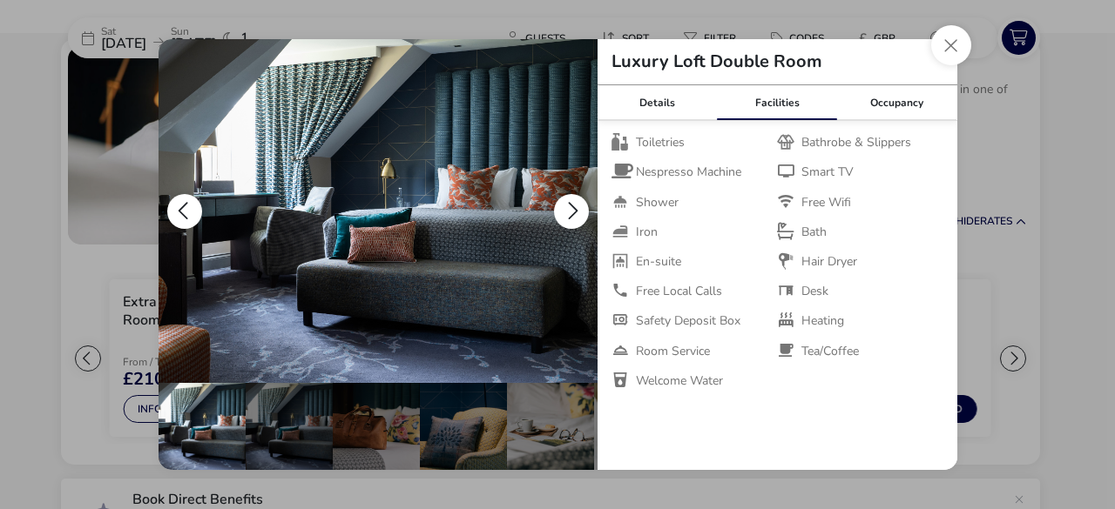
click at [575, 212] on button "details" at bounding box center [571, 211] width 35 height 35
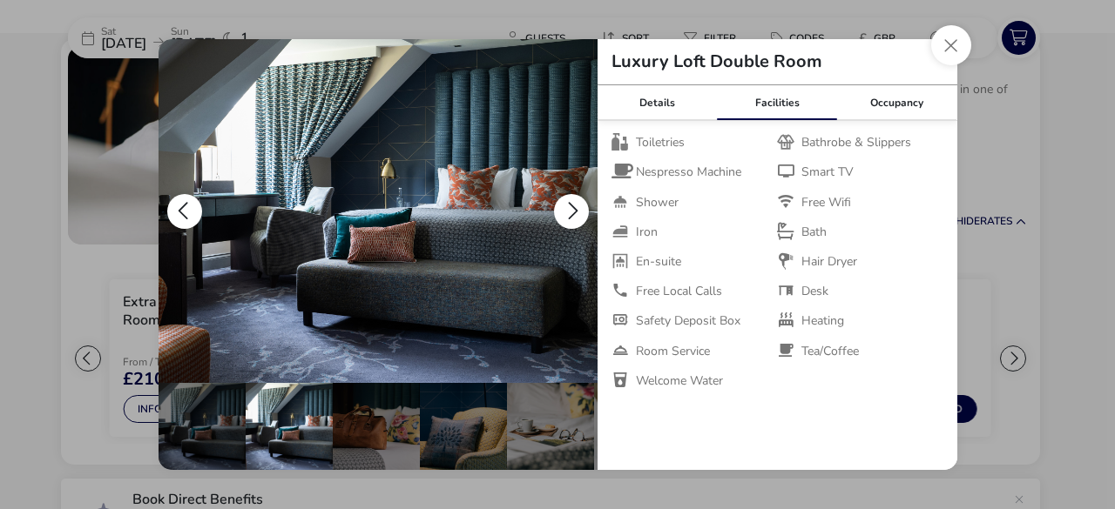
click at [199, 213] on button "details" at bounding box center [184, 211] width 35 height 35
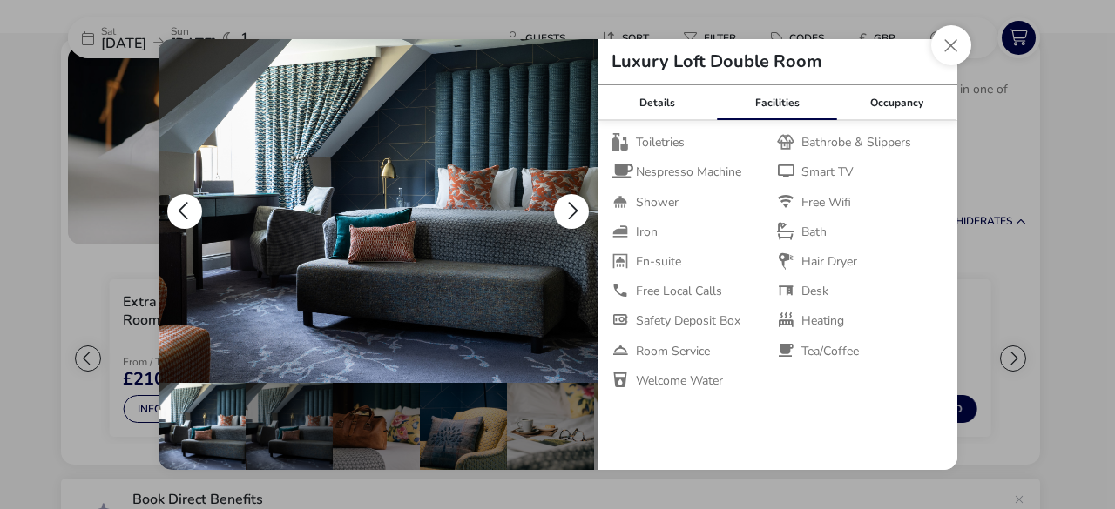
click at [199, 213] on button "details" at bounding box center [184, 211] width 35 height 35
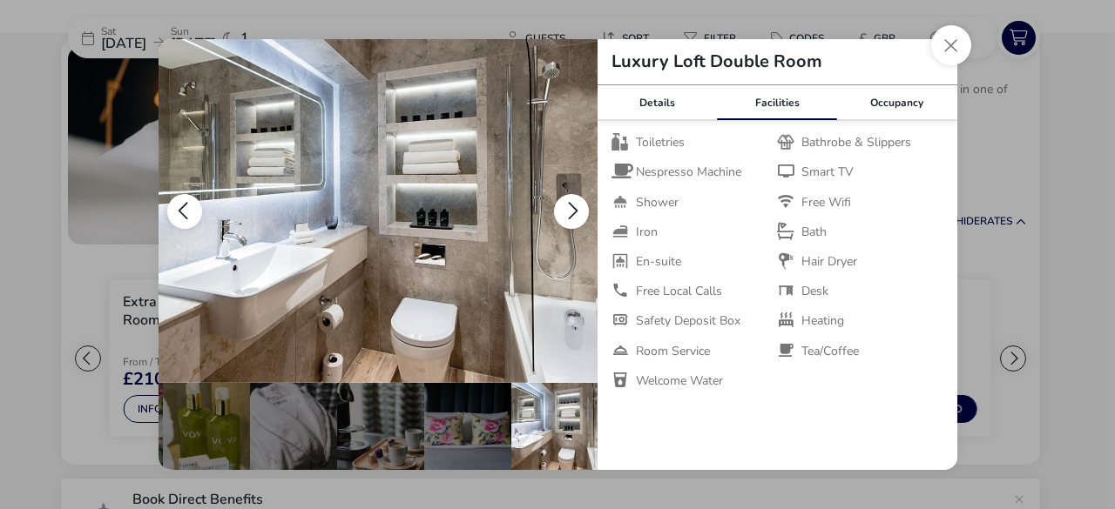
click at [199, 213] on button "details" at bounding box center [184, 211] width 35 height 35
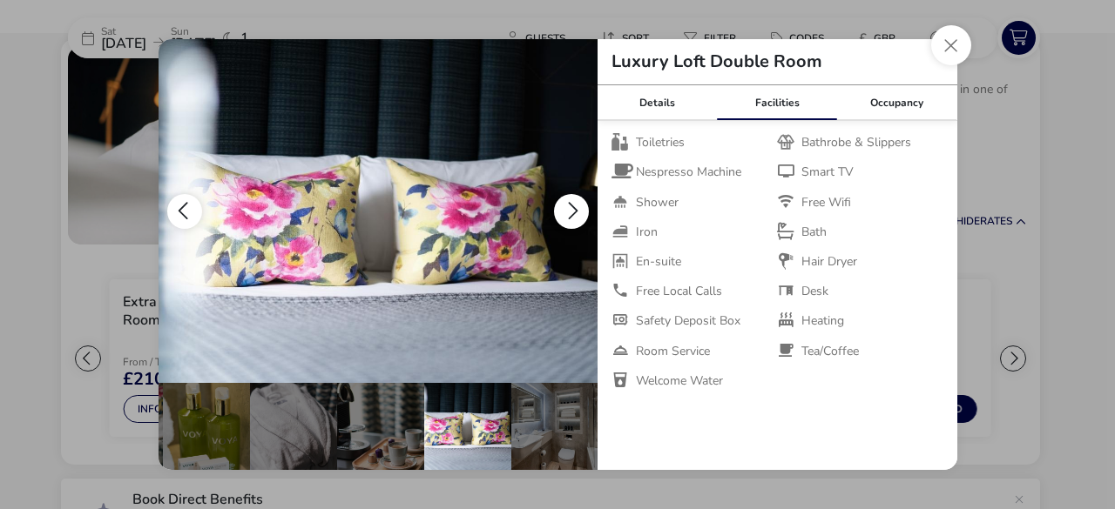
scroll to position [0, 344]
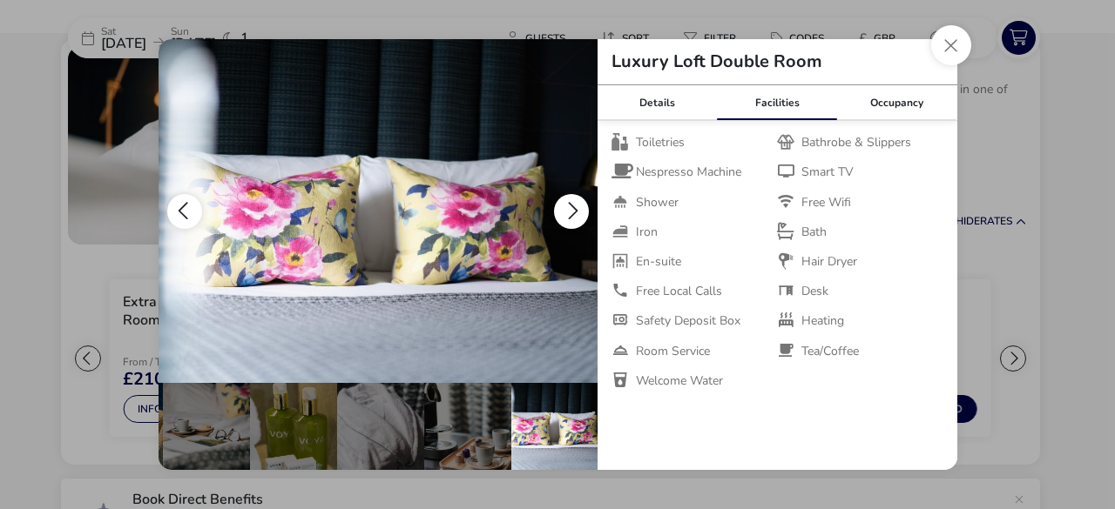
click at [199, 213] on button "details" at bounding box center [184, 211] width 35 height 35
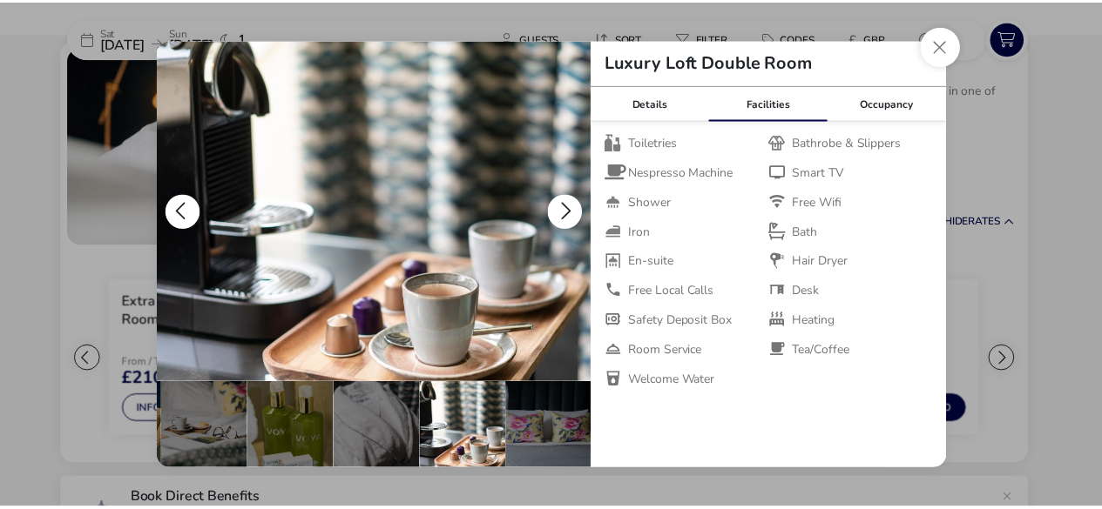
scroll to position [0, 257]
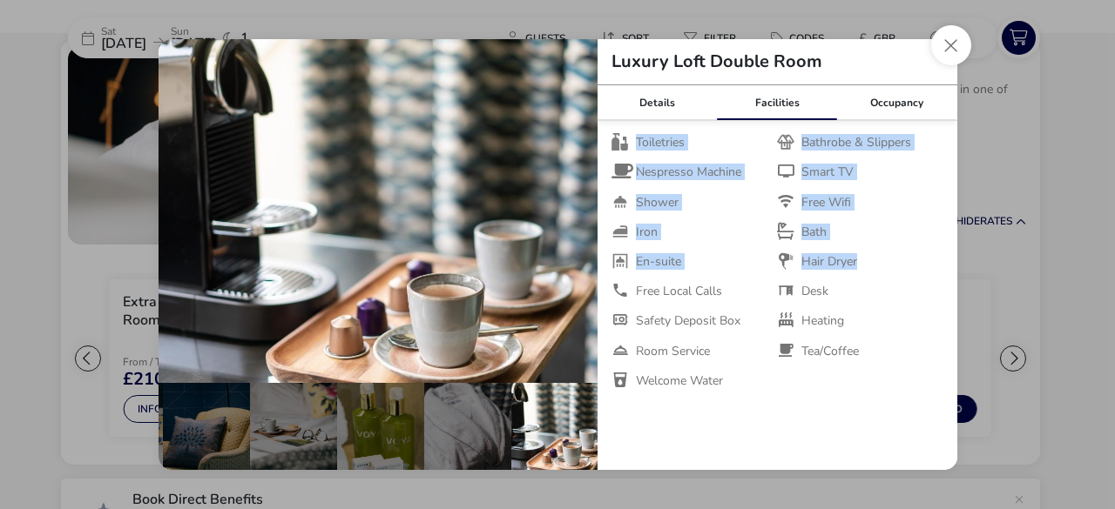
drag, startPoint x: 859, startPoint y: 266, endPoint x: 610, endPoint y: 142, distance: 278.1
click at [610, 142] on div "Toiletries Bathrobe & Slippers Nespresso Machine Smart TV Shower Free Wifi Iron…" at bounding box center [777, 262] width 360 height 282
click at [723, 144] on li "Toiletries" at bounding box center [693, 143] width 165 height 16
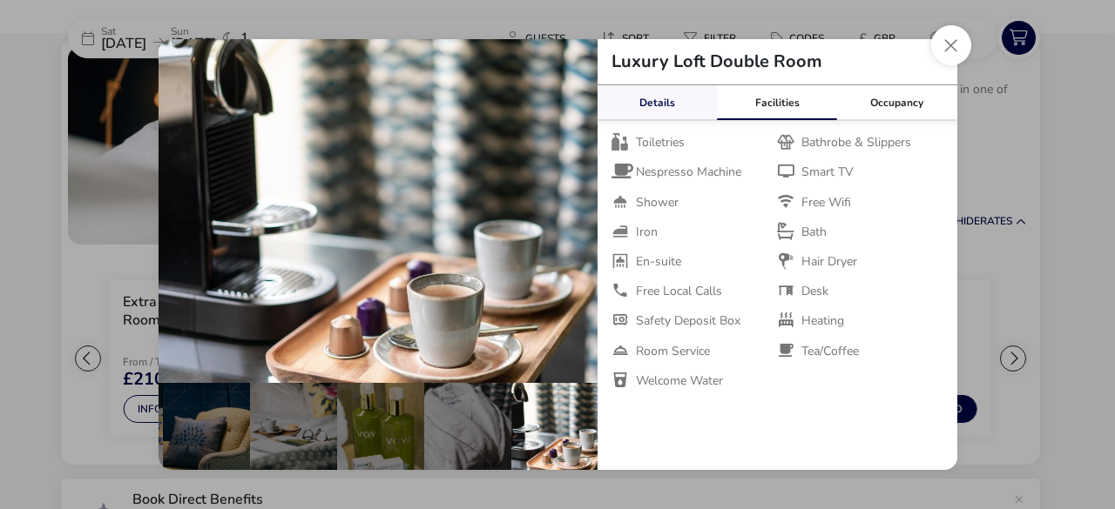
click at [684, 116] on link "Details" at bounding box center [657, 102] width 120 height 35
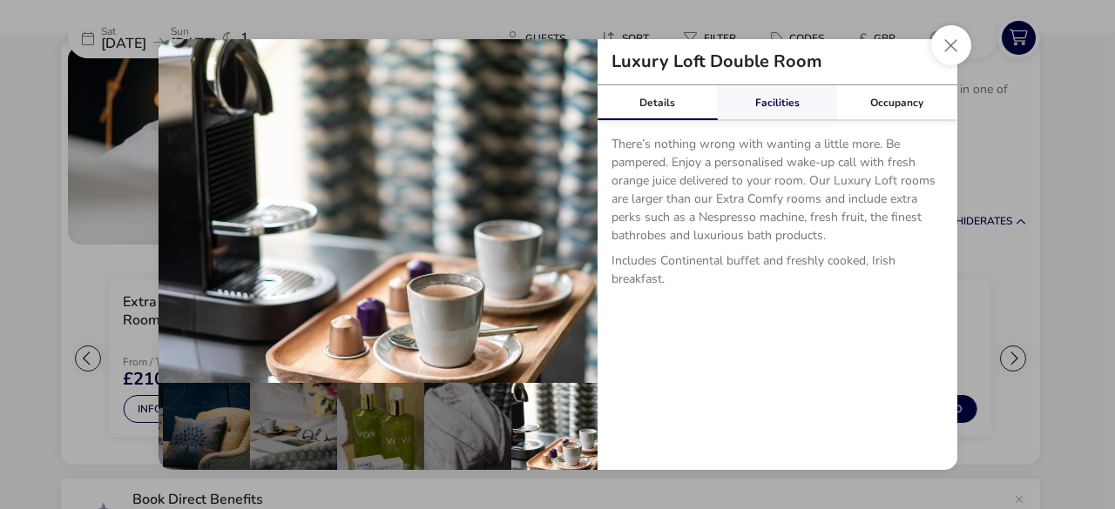
click at [774, 104] on link "Facilities" at bounding box center [777, 102] width 120 height 35
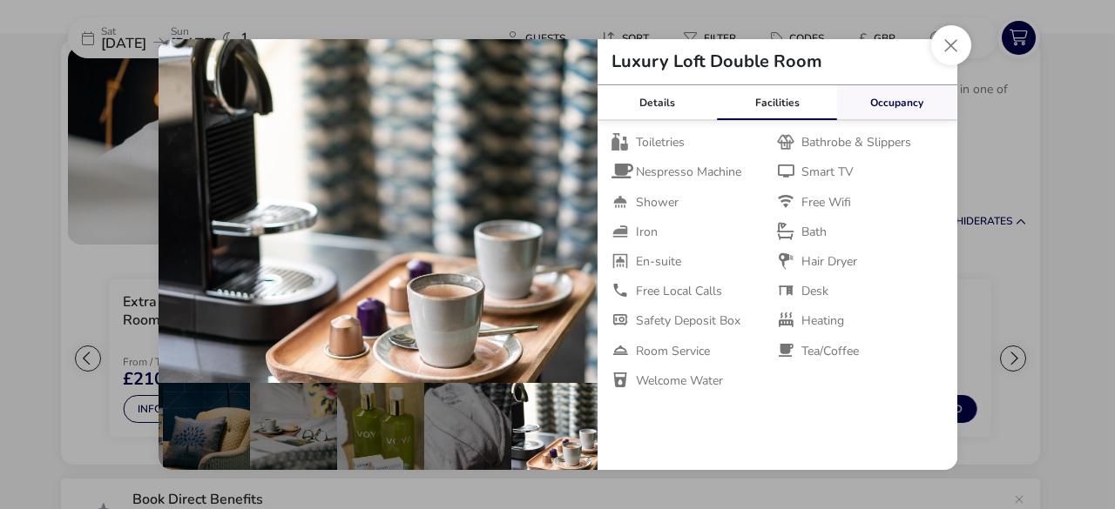
click at [893, 114] on link "Occupancy" at bounding box center [897, 102] width 120 height 35
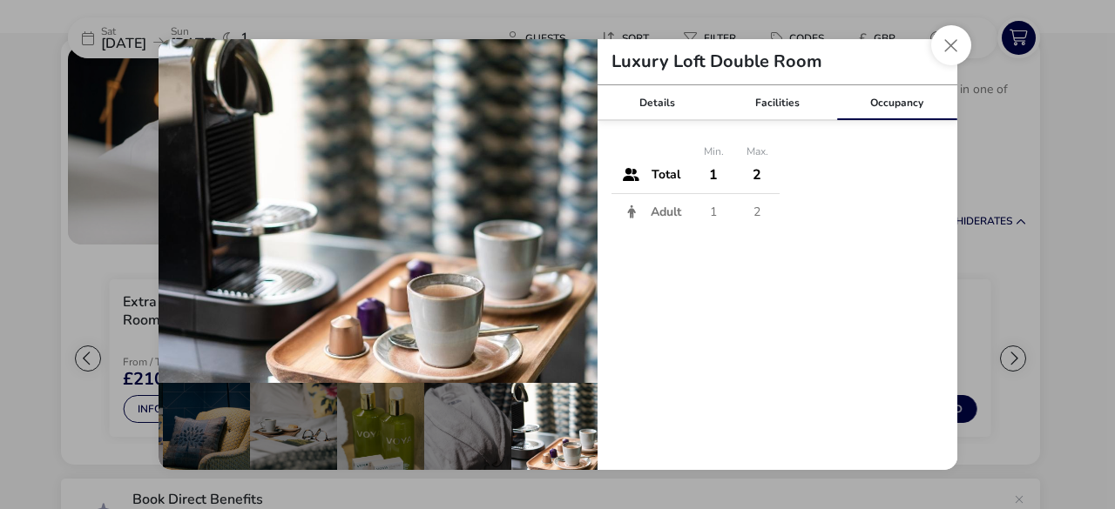
drag, startPoint x: 763, startPoint y: 179, endPoint x: 614, endPoint y: 169, distance: 149.2
click at [614, 169] on tr "Total 1 2" at bounding box center [695, 175] width 168 height 37
click at [697, 288] on div "Details Facilities Occupancy There’s nothing wrong with wanting a little more. …" at bounding box center [777, 277] width 360 height 385
click at [940, 53] on button "Close dialog" at bounding box center [951, 45] width 40 height 40
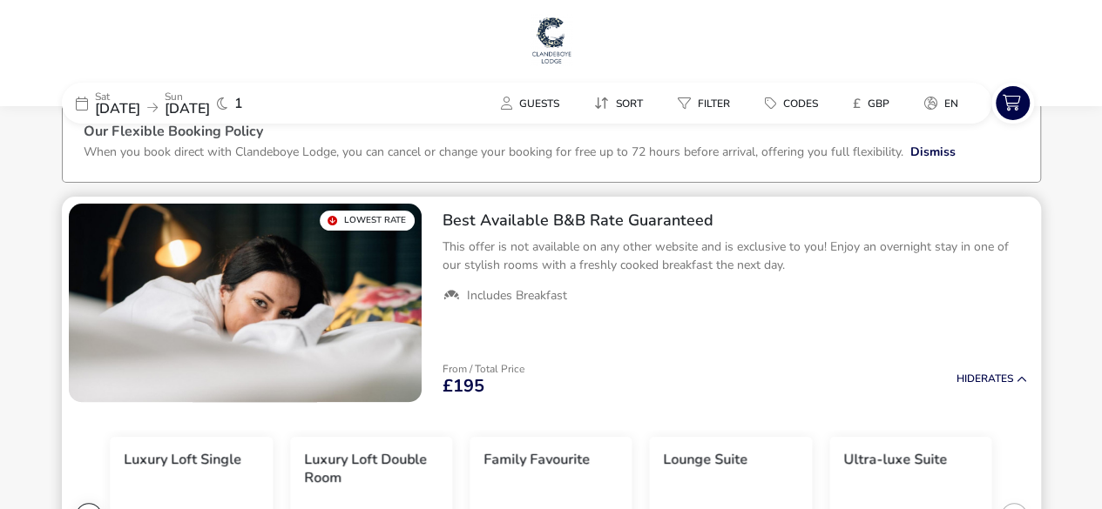
scroll to position [0, 0]
